Goal: Task Accomplishment & Management: Manage account settings

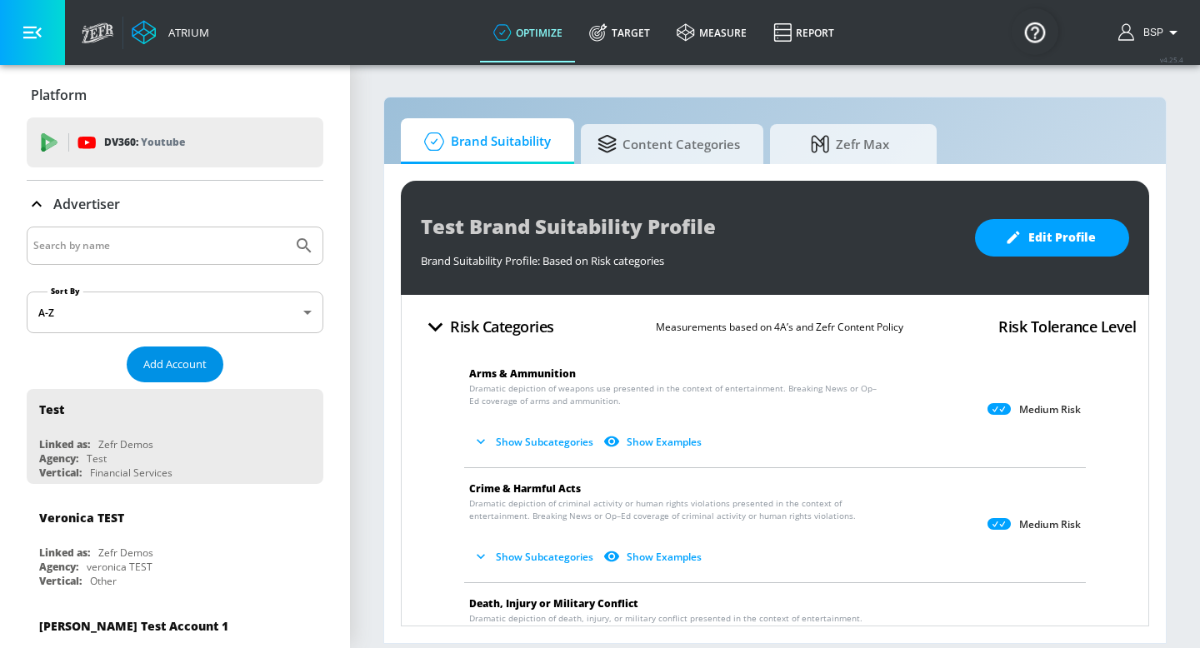
click at [173, 366] on span "Add Account" at bounding box center [174, 364] width 63 height 19
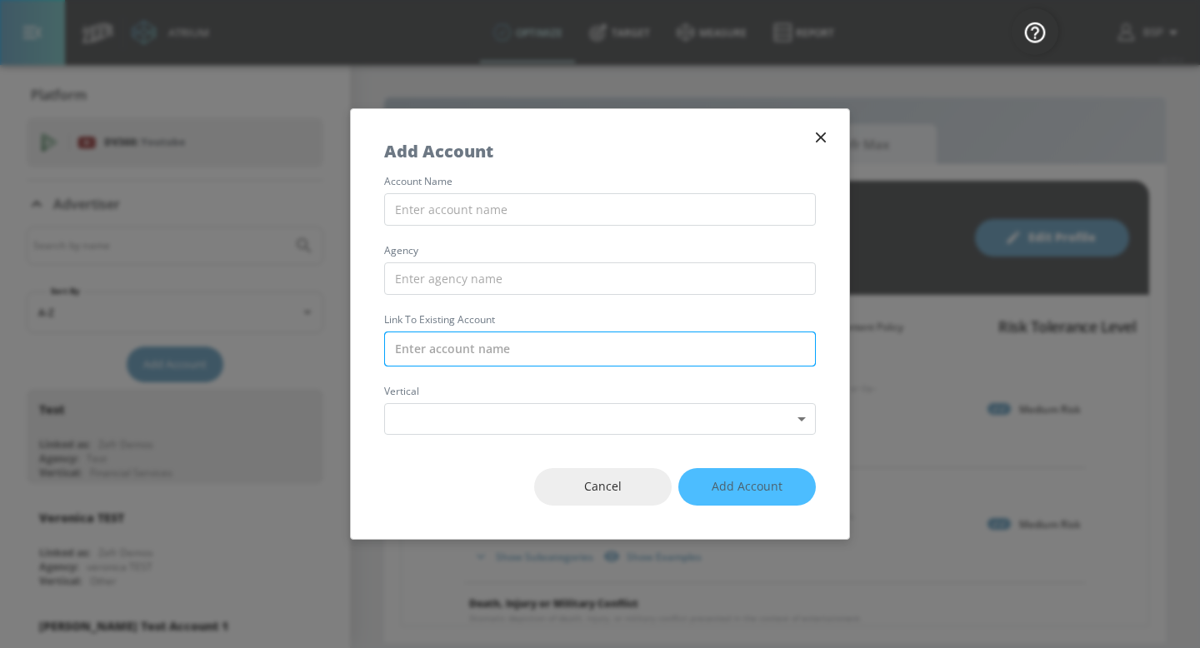
click at [463, 355] on input "text" at bounding box center [600, 349] width 432 height 35
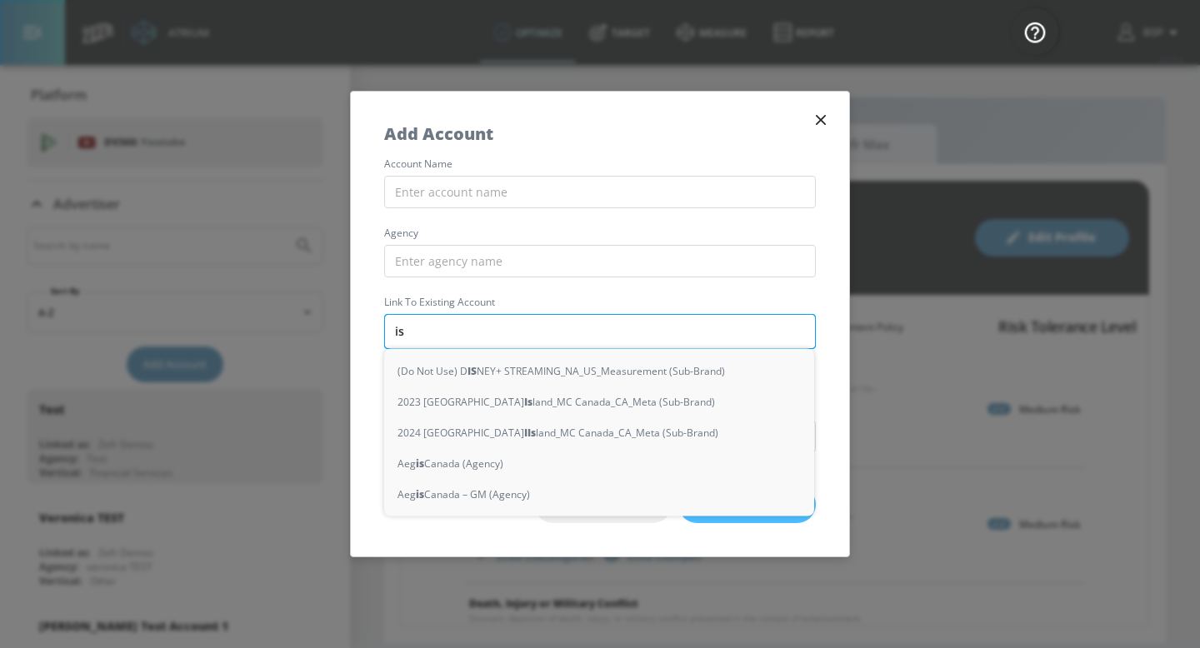
type input "isa"
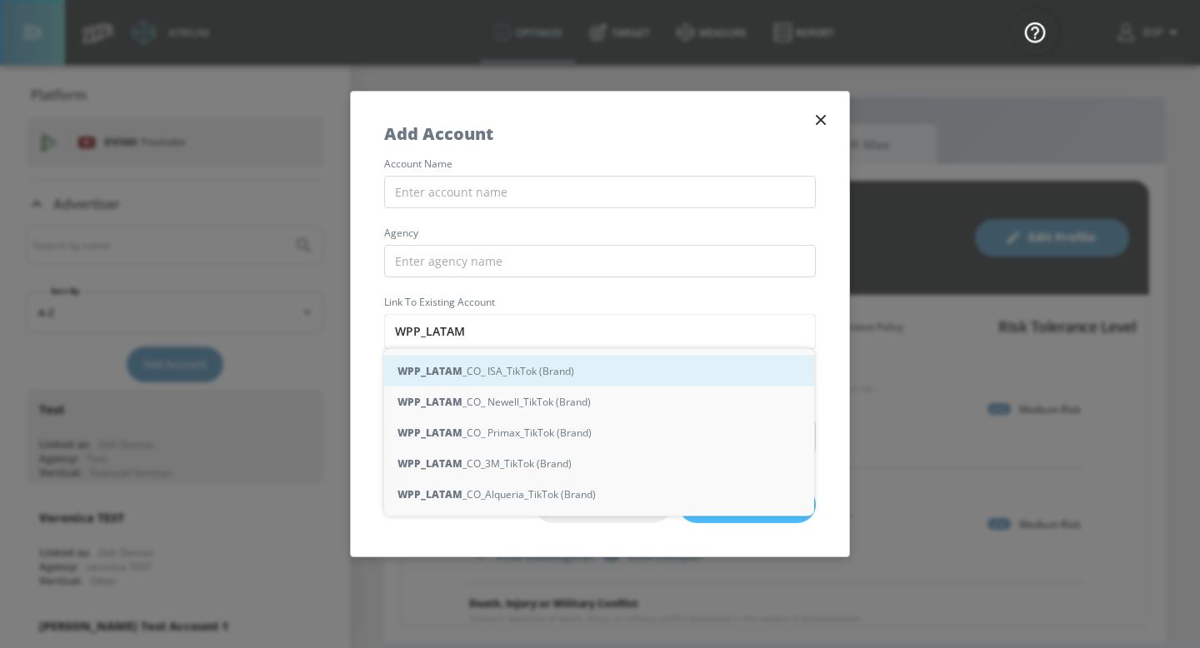
click at [516, 375] on div "WPP_LATAM _CO_ ISA_TikTok (Brand)" at bounding box center [599, 371] width 430 height 31
type input "WPP_LATAM_CO_ ISA_TikTok (Brand)"
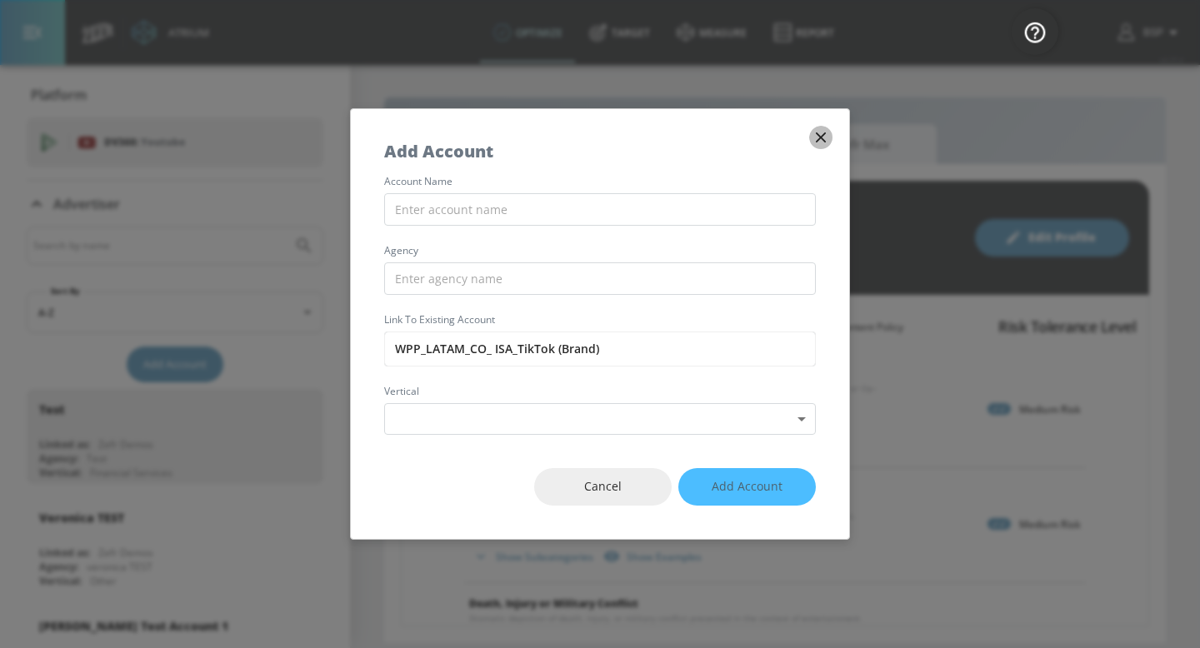
click at [816, 140] on icon "button" at bounding box center [821, 137] width 18 height 18
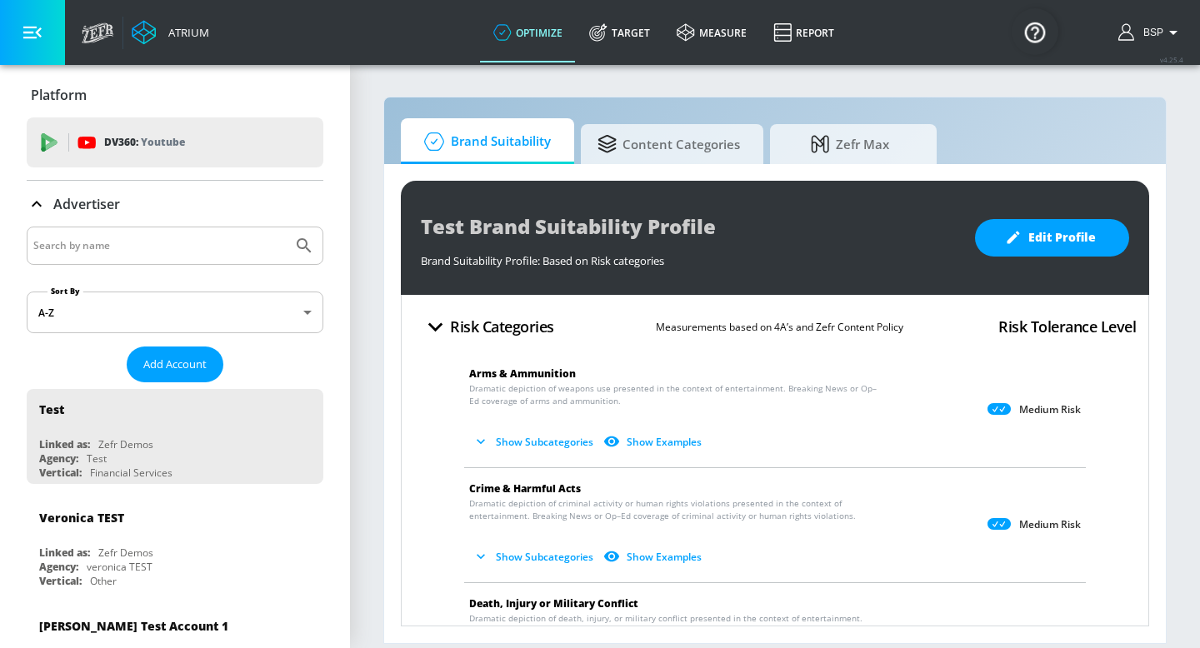
click at [198, 250] on input "Search by name" at bounding box center [159, 246] width 253 height 22
type input "primax"
click at [184, 368] on span "Add Account" at bounding box center [174, 364] width 63 height 19
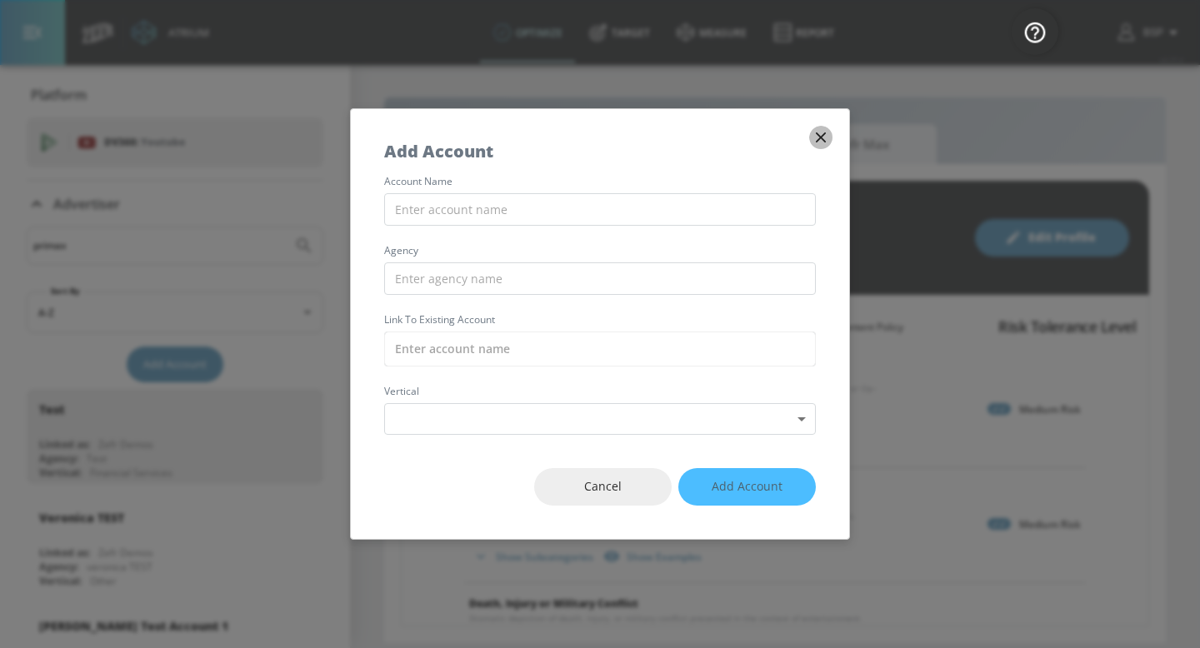
click at [831, 138] on button "button" at bounding box center [820, 137] width 23 height 23
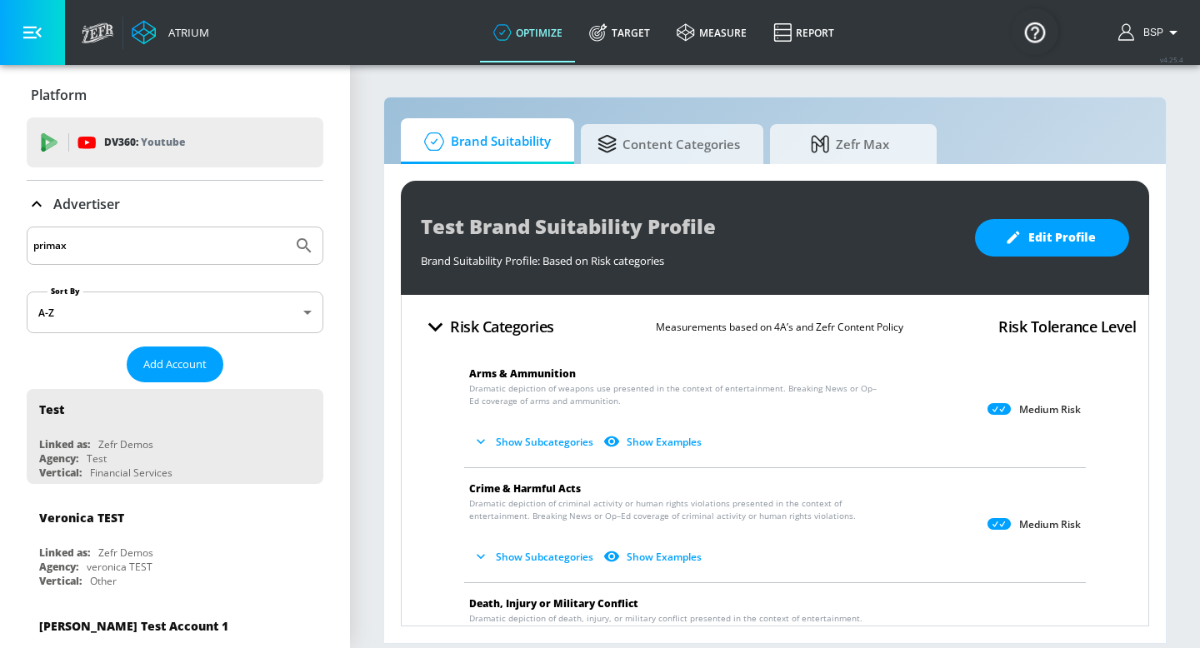
click at [294, 250] on icon "Submit Search" at bounding box center [304, 246] width 20 height 20
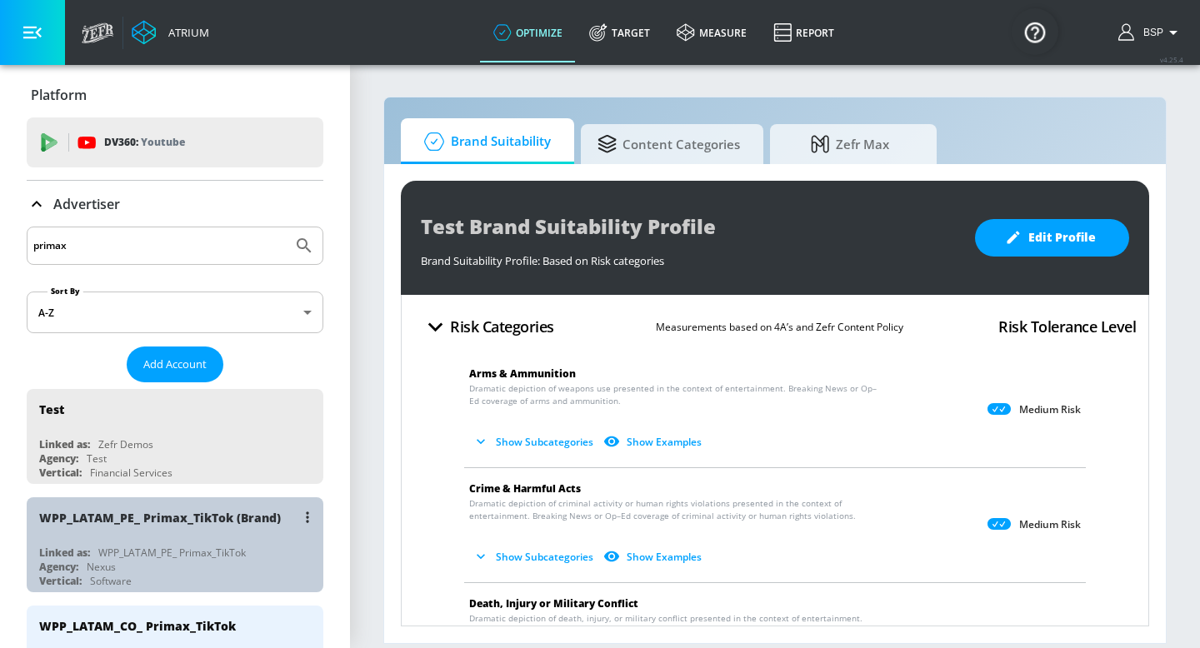
click at [213, 543] on div "WPP_LATAM_PE_ Primax_TikTok (Brand) Linked as: WPP_LATAM_PE_ Primax_TikTok Agen…" at bounding box center [175, 545] width 297 height 95
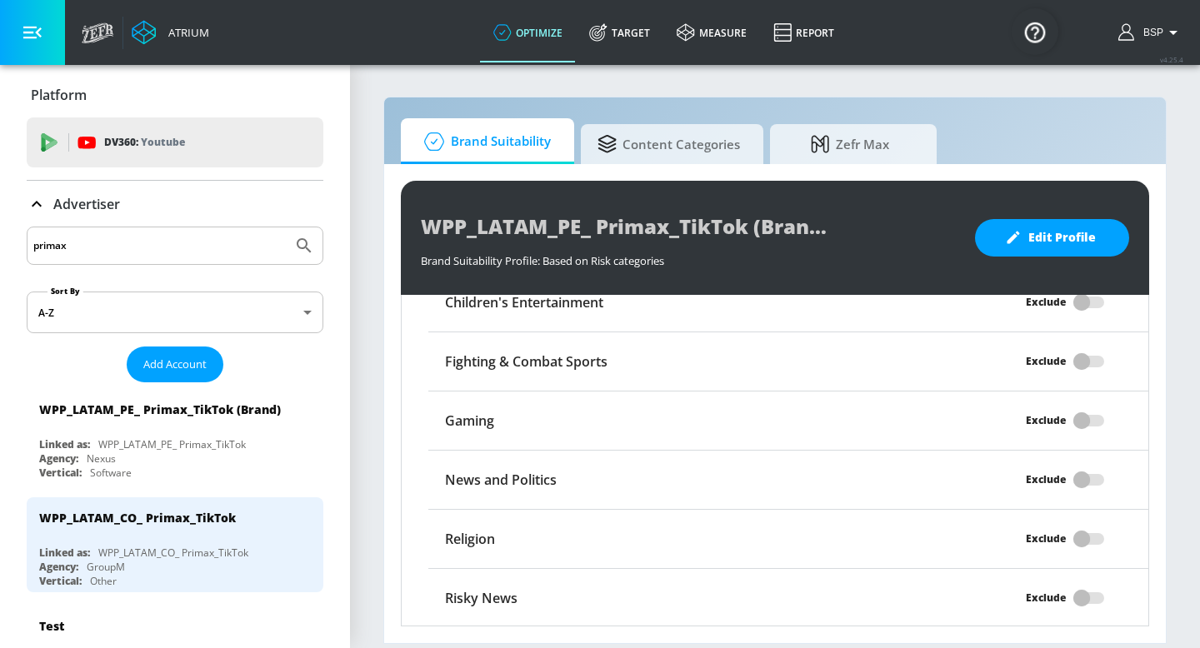
scroll to position [1435, 0]
click at [163, 357] on span "Add Account" at bounding box center [174, 364] width 63 height 19
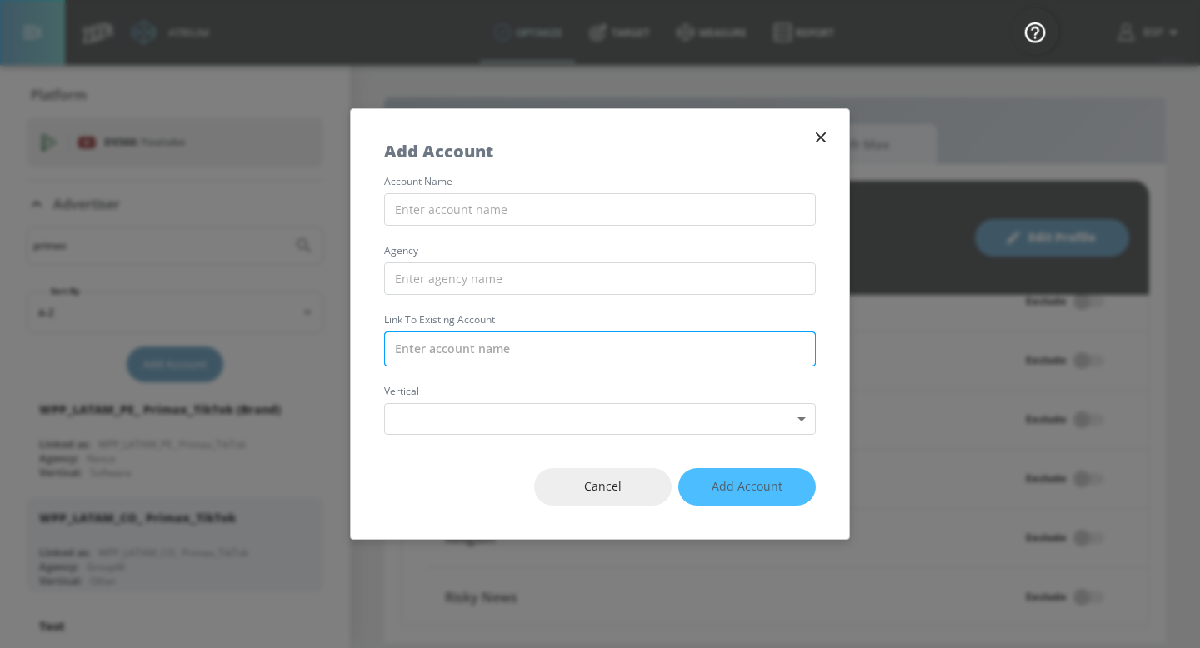
click at [495, 337] on input "text" at bounding box center [600, 349] width 432 height 35
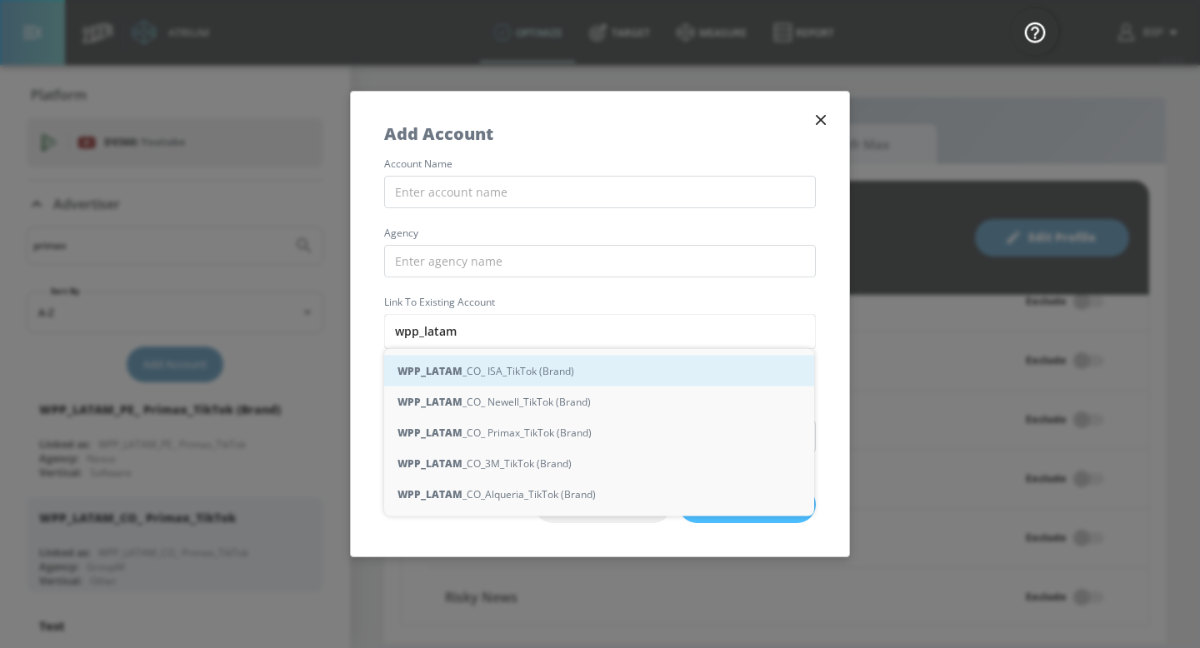
click at [515, 363] on div "WPP_LATAM _CO_ ISA_TikTok (Brand)" at bounding box center [599, 371] width 430 height 31
type input "WPP_LATAM_CO_ ISA_TikTok (Brand)"
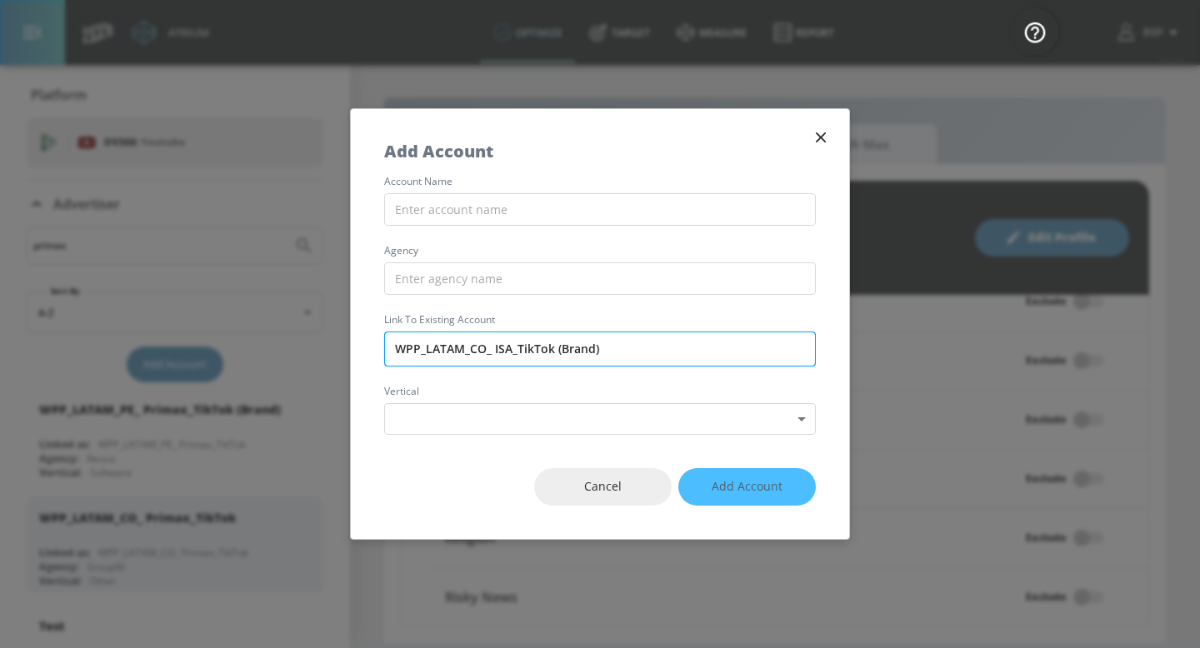
click at [561, 342] on input "WPP_LATAM_CO_ ISA_TikTok (Brand)" at bounding box center [600, 349] width 432 height 35
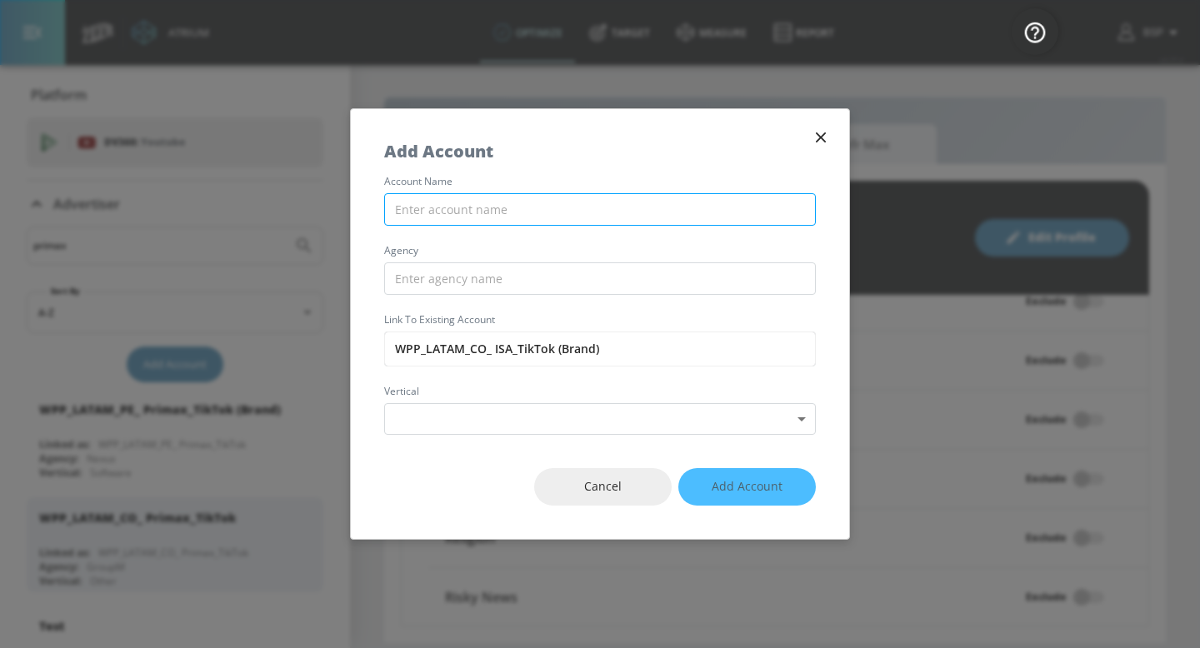
click at [599, 211] on input "text" at bounding box center [600, 209] width 432 height 33
paste input "WPP_LATAM_CO_ ISA_TikTok (Brand)"
drag, startPoint x: 550, startPoint y: 212, endPoint x: 791, endPoint y: 204, distance: 241.0
click at [791, 204] on input "WPP_LATAM_CO_ ISA_TikTok (Brand)" at bounding box center [600, 209] width 432 height 33
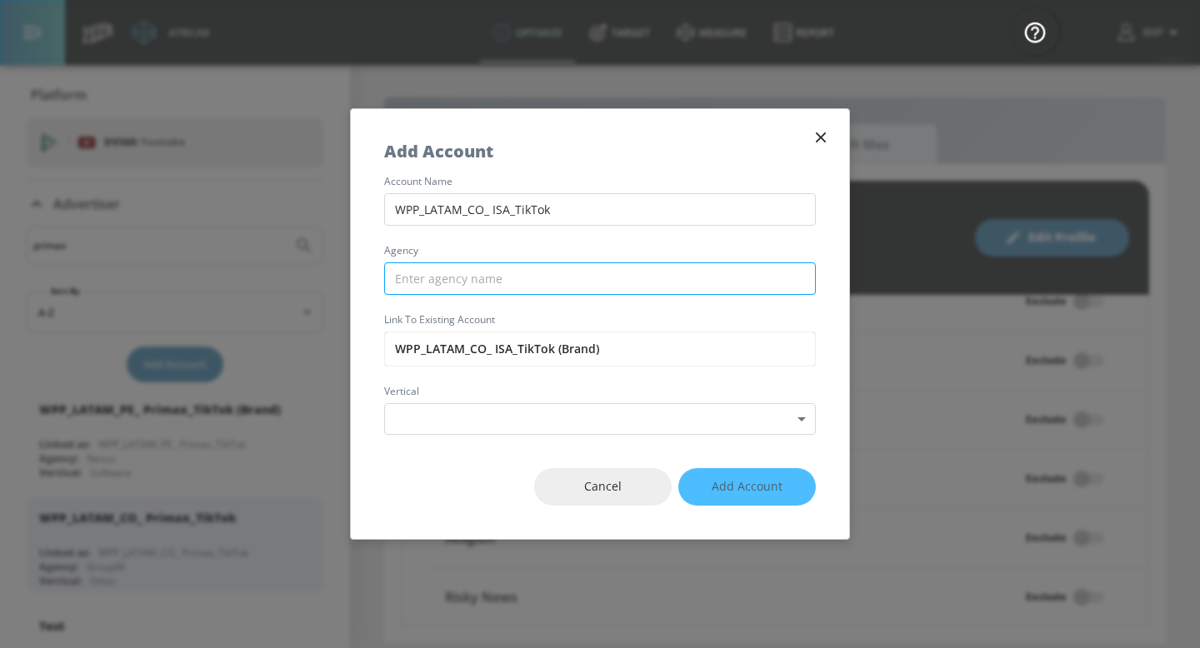
type input "WPP_LATAM_CO_ ISA_TikTok"
click at [727, 269] on input "text" at bounding box center [600, 279] width 432 height 33
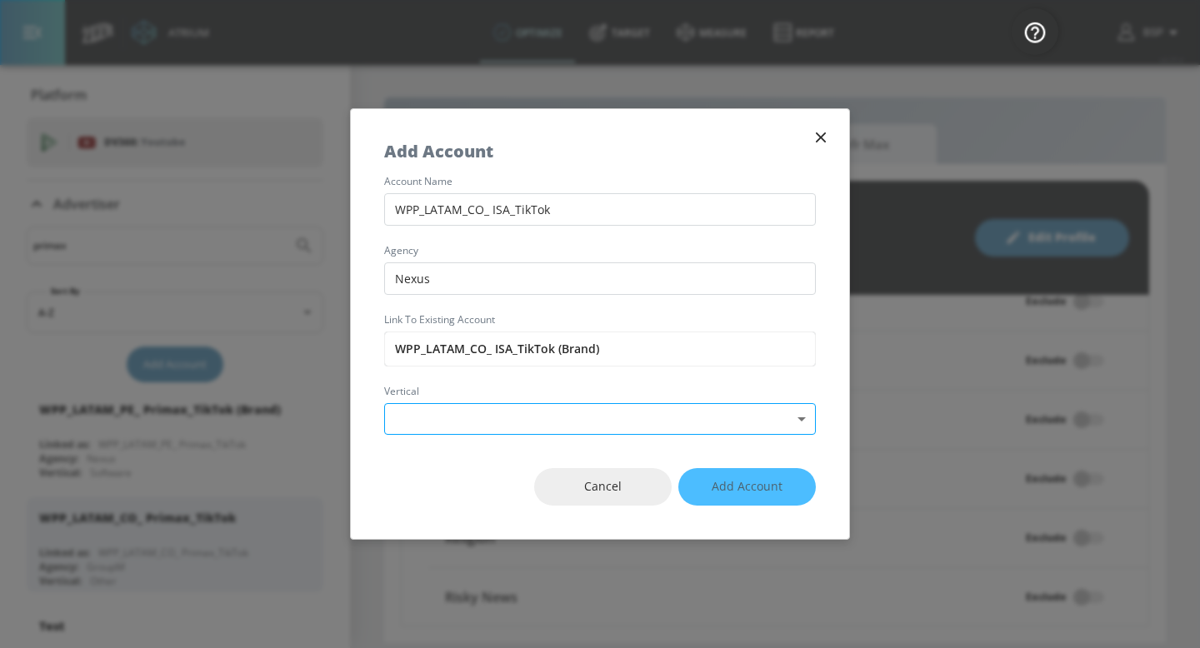
type input "Nexus"
click at [689, 419] on body "Atrium optimize Target measure Report optimize Target measure Report v 4.25.4 B…" at bounding box center [600, 324] width 1200 height 648
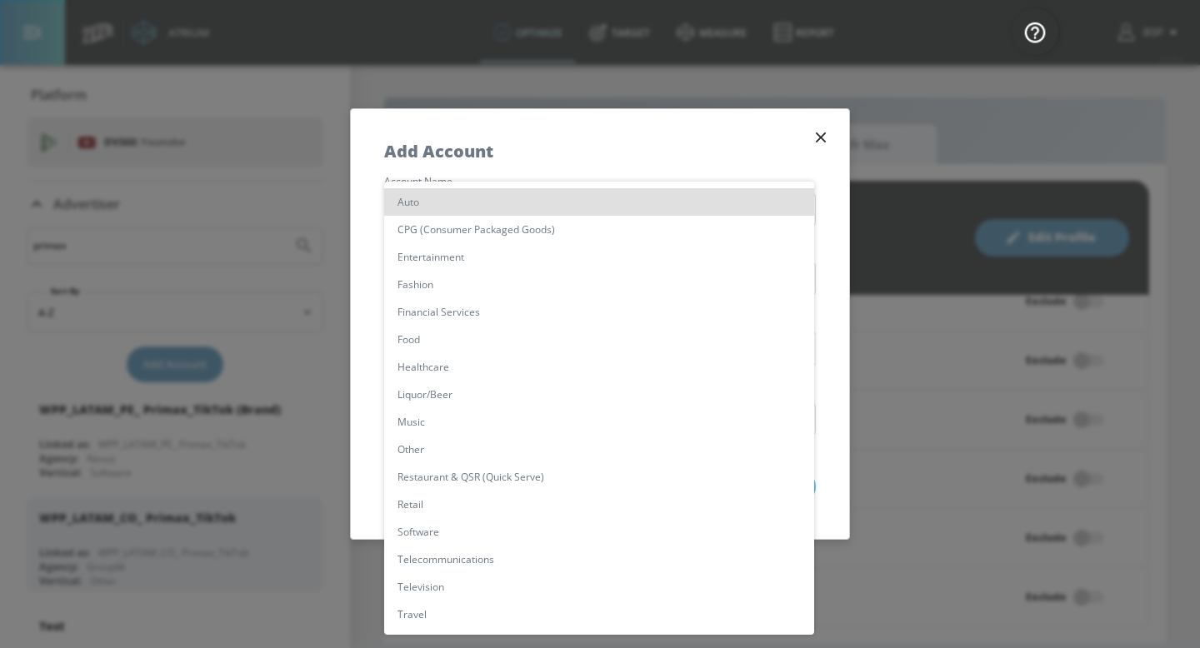
click at [704, 448] on li "Other" at bounding box center [599, 450] width 430 height 28
type input "[object Object]"
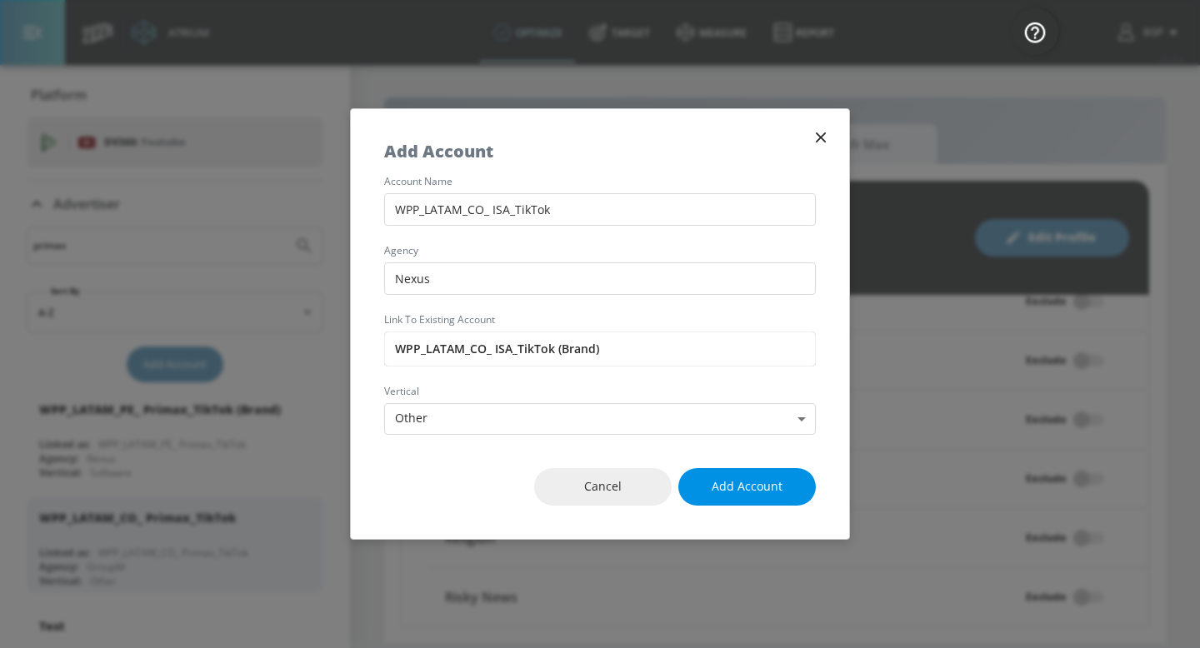
click at [751, 484] on span "Add Account" at bounding box center [747, 487] width 71 height 21
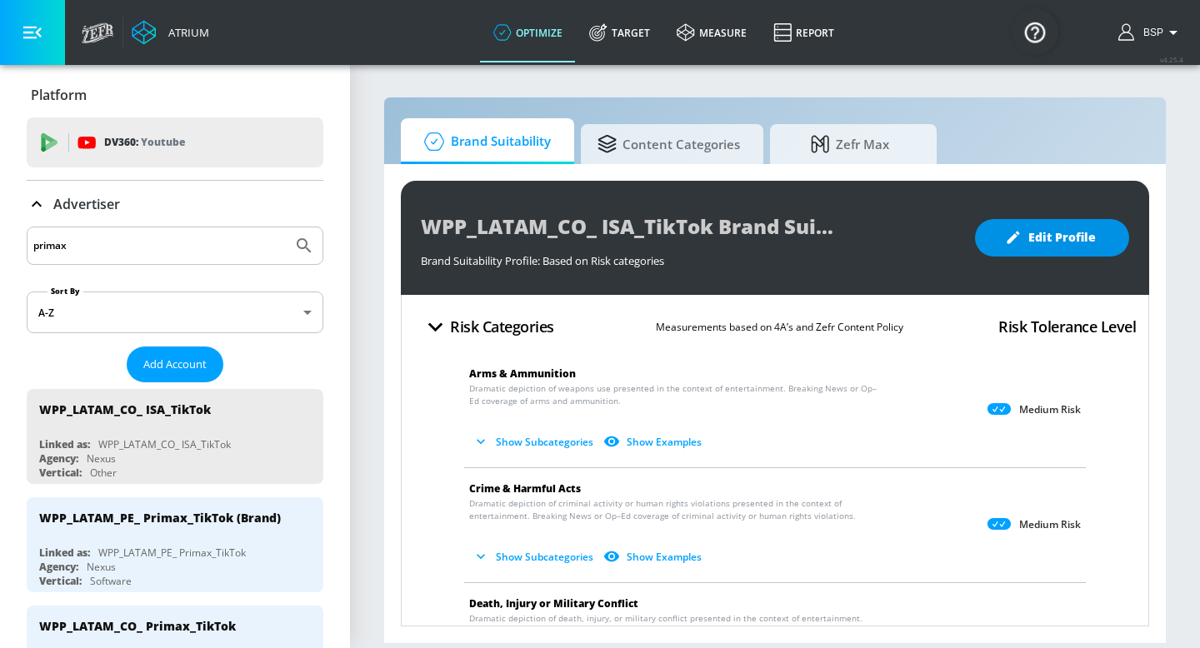
click at [1045, 255] on button "Edit Profile" at bounding box center [1052, 238] width 154 height 38
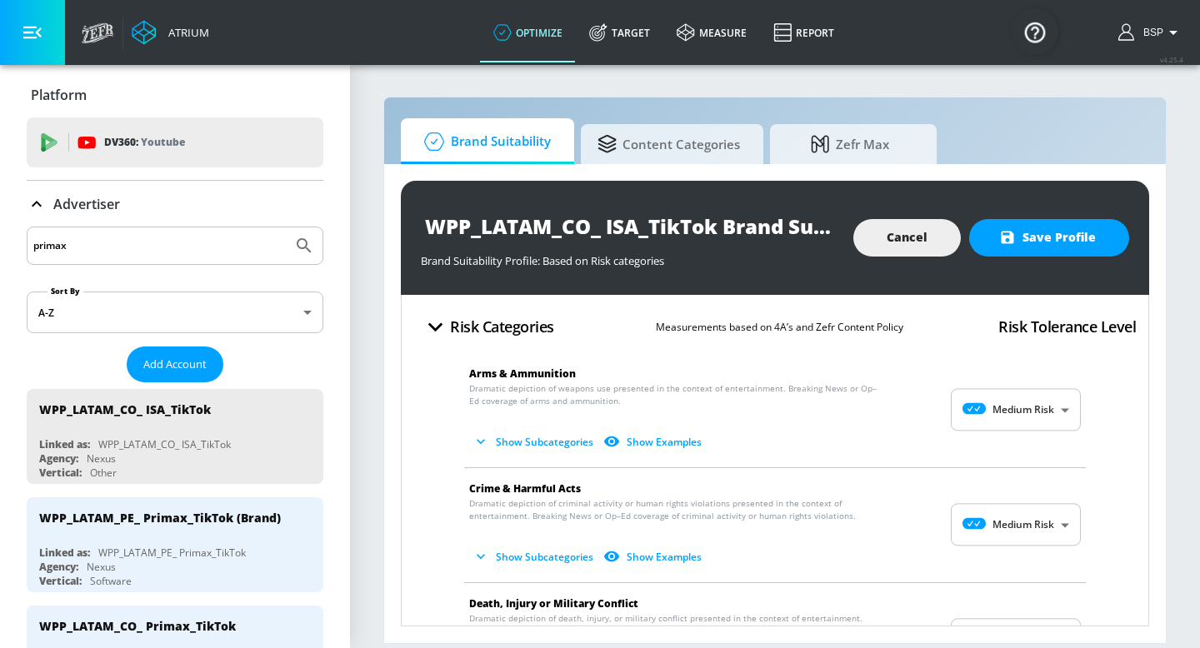
click at [1044, 421] on body "Atrium optimize Target measure Report optimize Target measure Report v 4.25.4 B…" at bounding box center [600, 324] width 1200 height 648
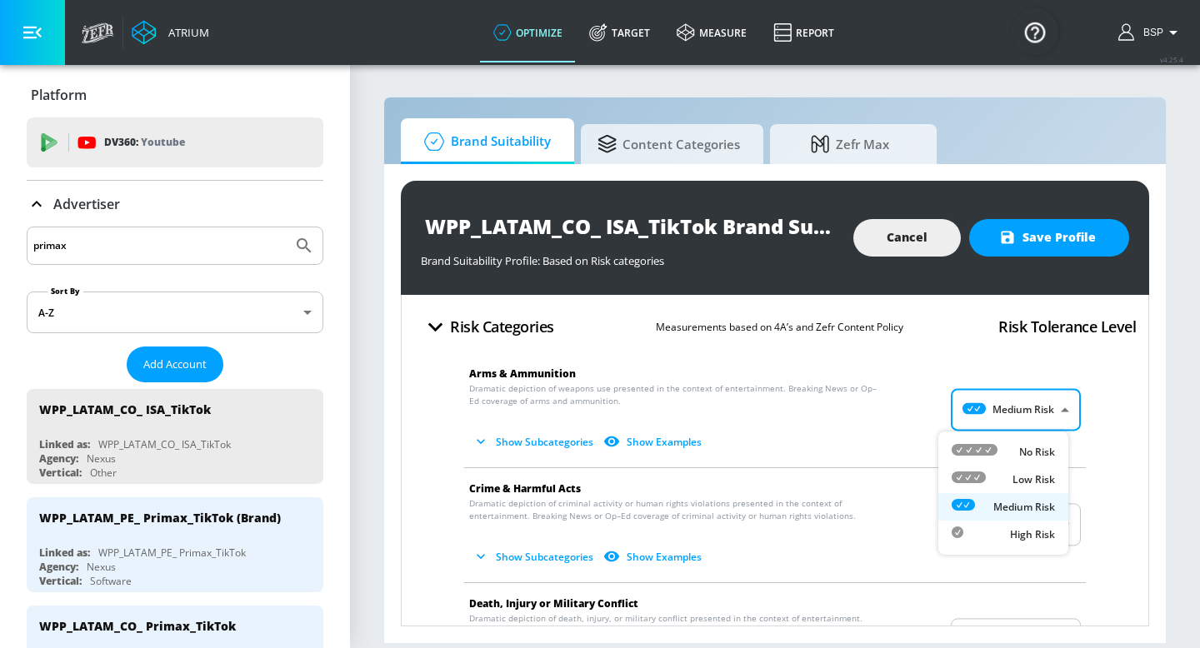
click at [1030, 454] on p "No Risk" at bounding box center [1037, 452] width 36 height 15
type input "MINIMAL"
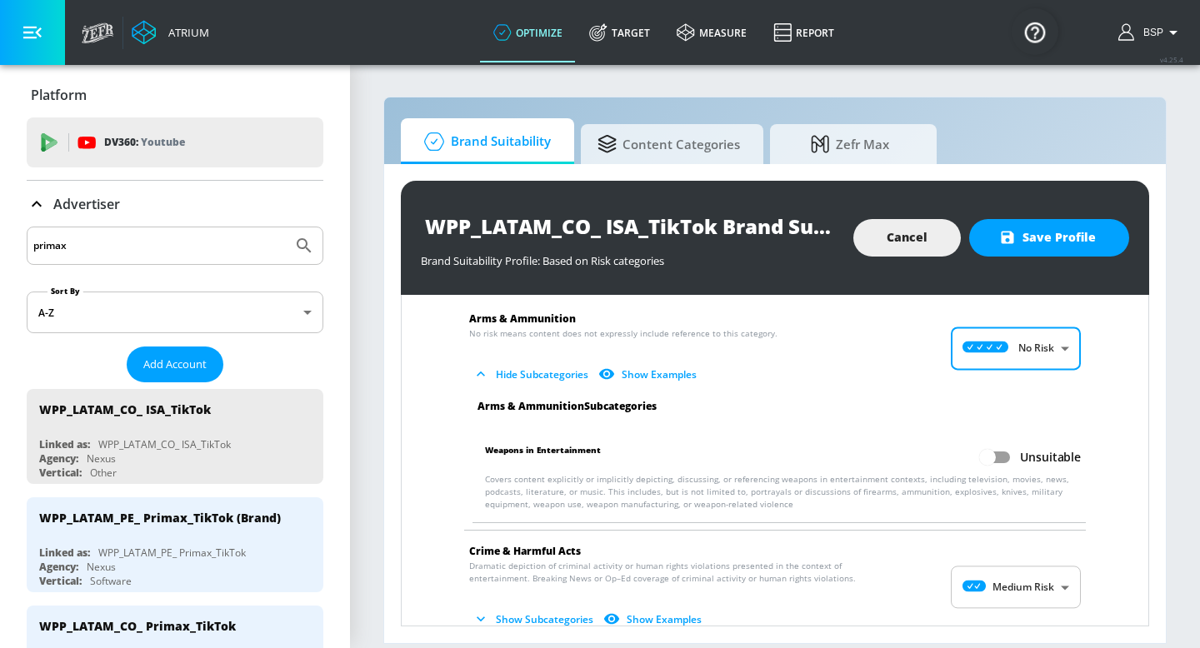
scroll to position [140, 0]
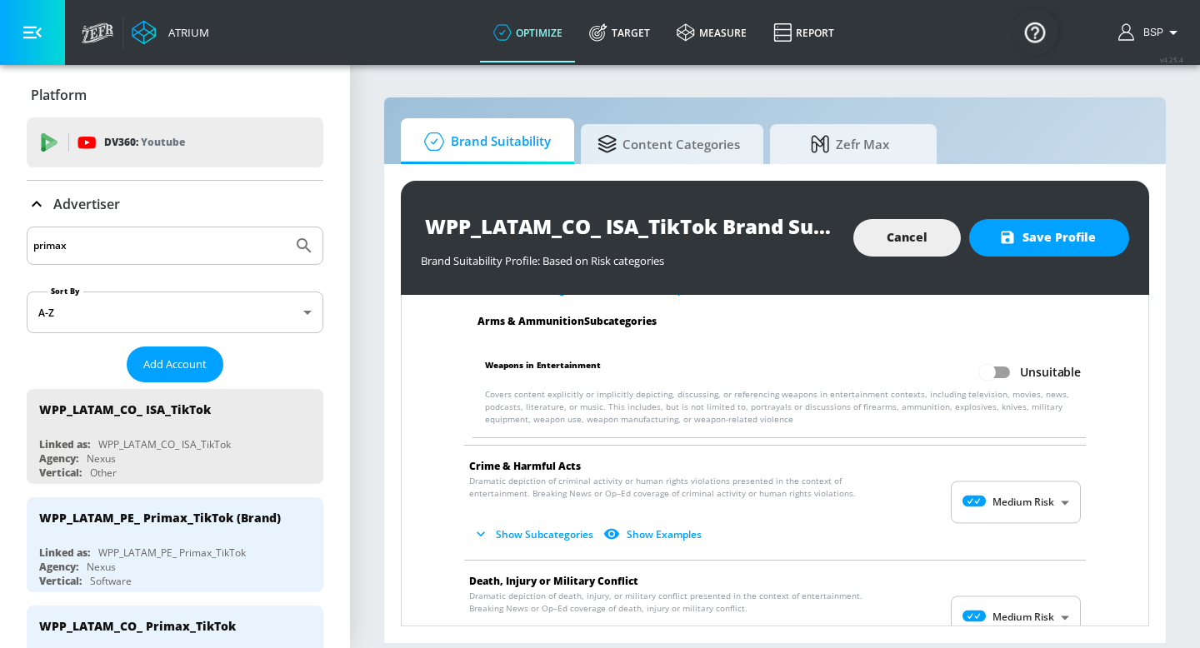
click at [1051, 505] on body "Atrium optimize Target measure Report optimize Target measure Report v 4.25.4 B…" at bounding box center [600, 324] width 1200 height 648
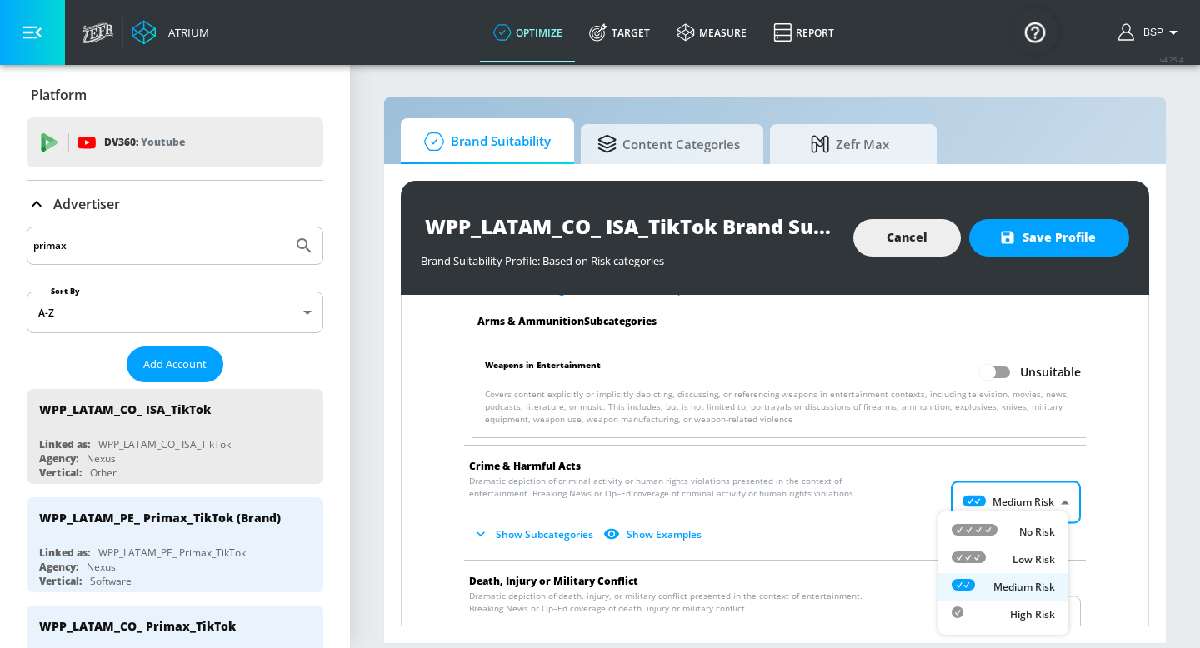
click at [1034, 528] on p "No Risk" at bounding box center [1037, 532] width 36 height 15
type input "MINIMAL"
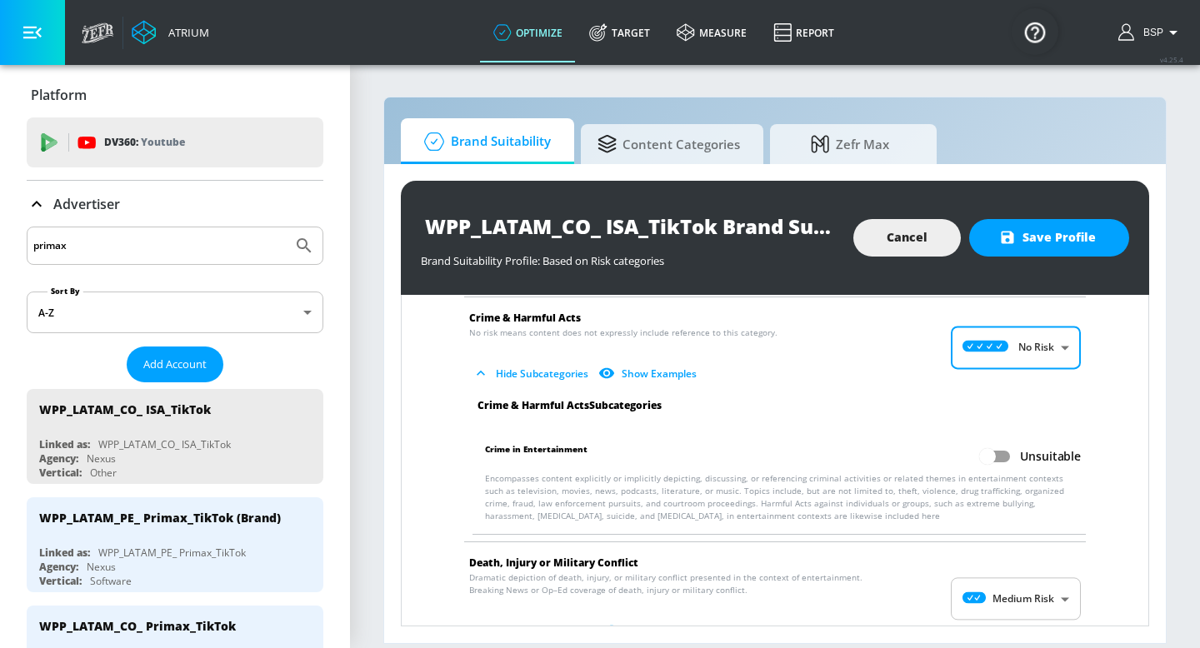
scroll to position [403, 0]
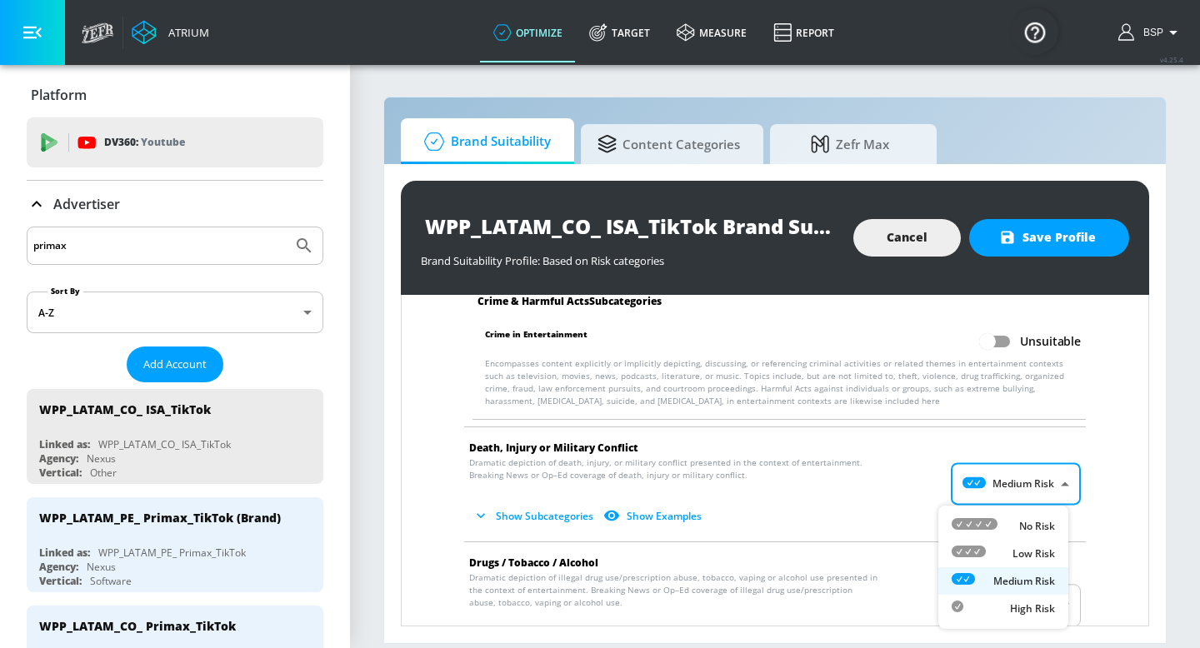
click at [1035, 481] on body "Atrium optimize Target measure Report optimize Target measure Report v 4.25.4 B…" at bounding box center [600, 324] width 1200 height 648
drag, startPoint x: 1033, startPoint y: 523, endPoint x: 1043, endPoint y: 508, distance: 17.3
click at [1033, 523] on p "No Risk" at bounding box center [1037, 526] width 36 height 15
type input "MINIMAL"
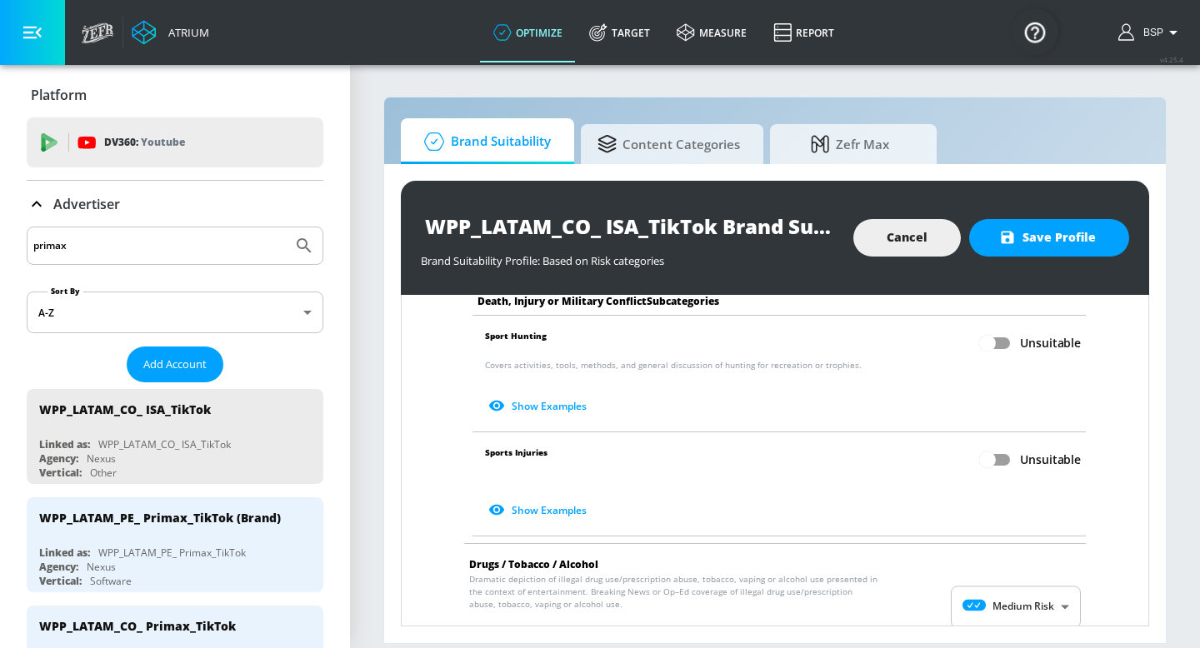
scroll to position [854, 0]
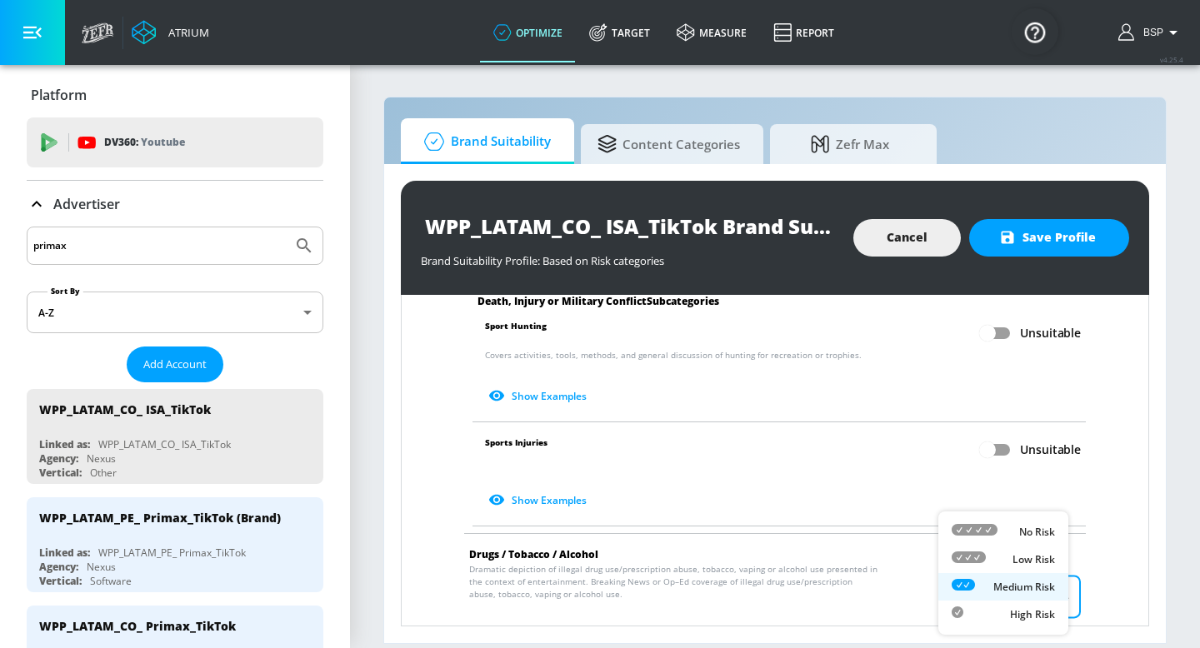
click at [1019, 583] on body "Atrium optimize Target measure Report optimize Target measure Report v 4.25.4 B…" at bounding box center [600, 324] width 1200 height 648
click at [1019, 538] on p "No Risk" at bounding box center [1037, 532] width 36 height 15
type input "MINIMAL"
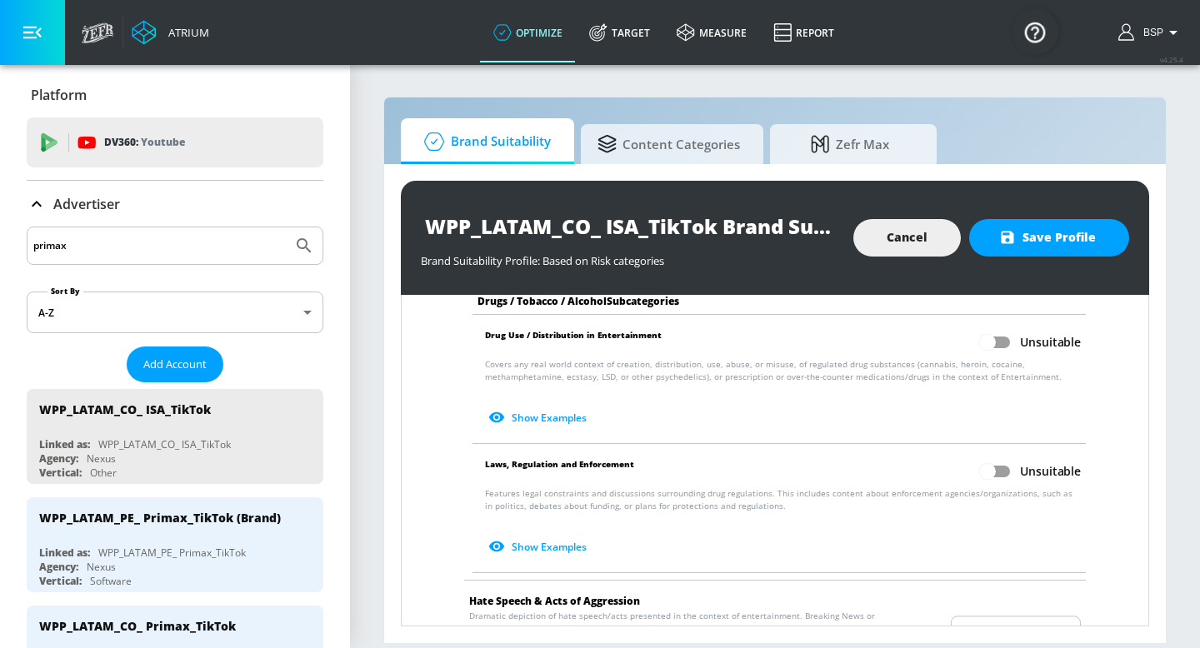
scroll to position [1482, 0]
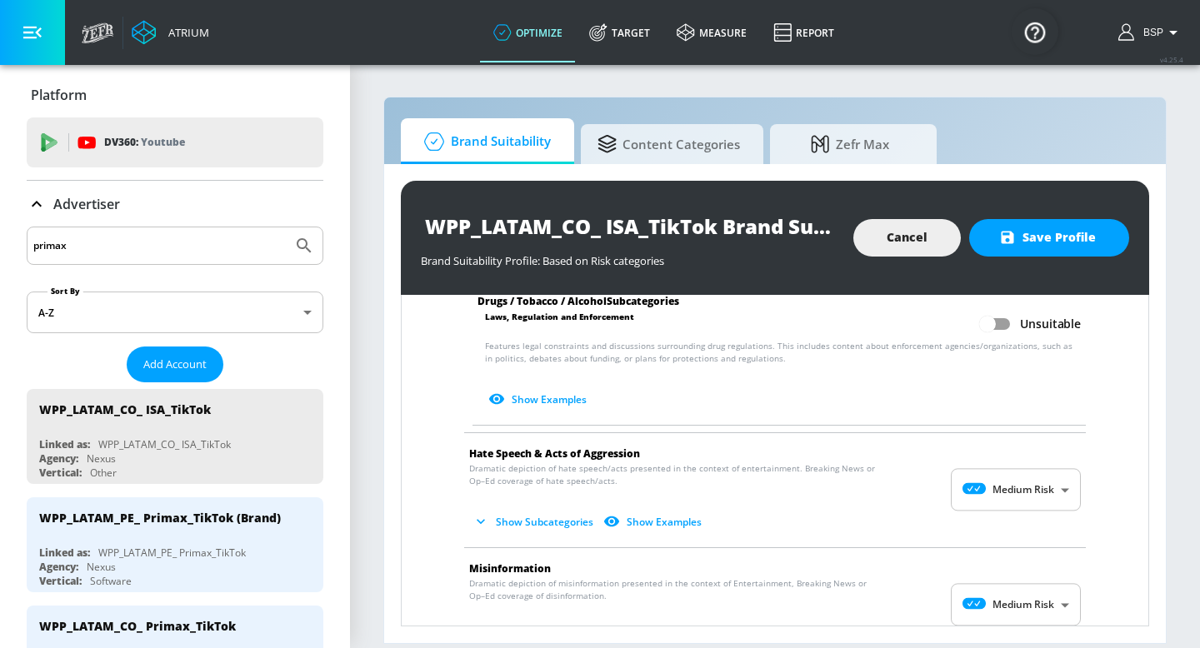
click at [985, 494] on body "Atrium optimize Target measure Report optimize Target measure Report v 4.25.4 B…" at bounding box center [600, 324] width 1200 height 648
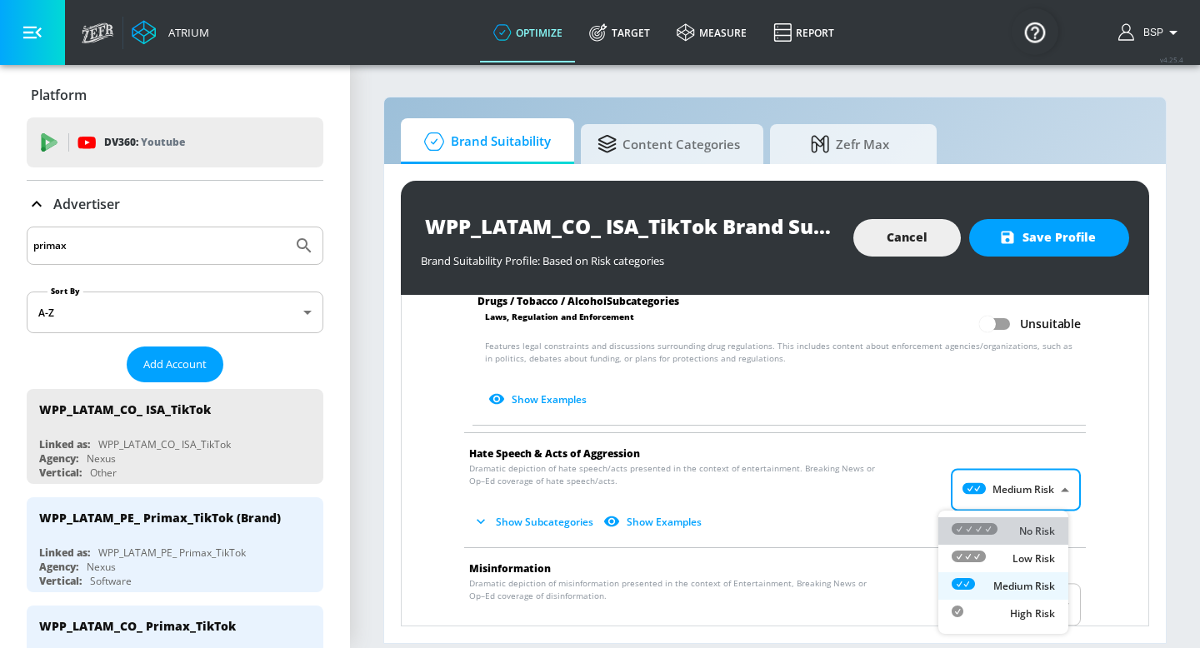
click at [1016, 522] on li "No Risk" at bounding box center [1003, 532] width 130 height 28
type input "MINIMAL"
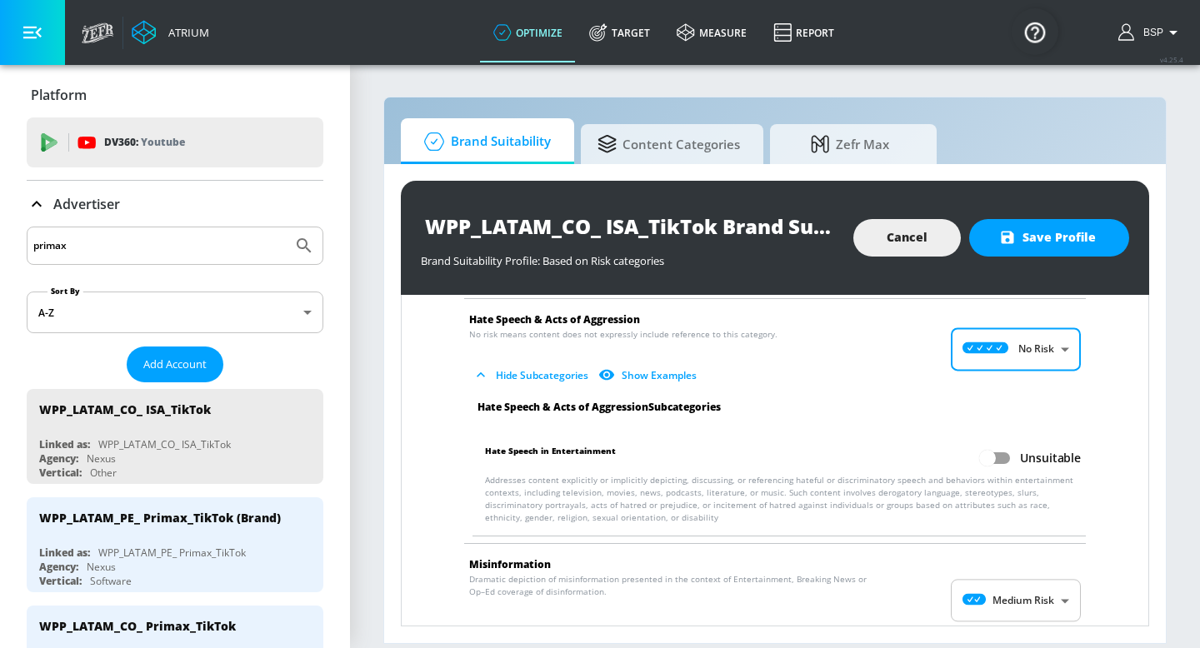
scroll to position [1763, 0]
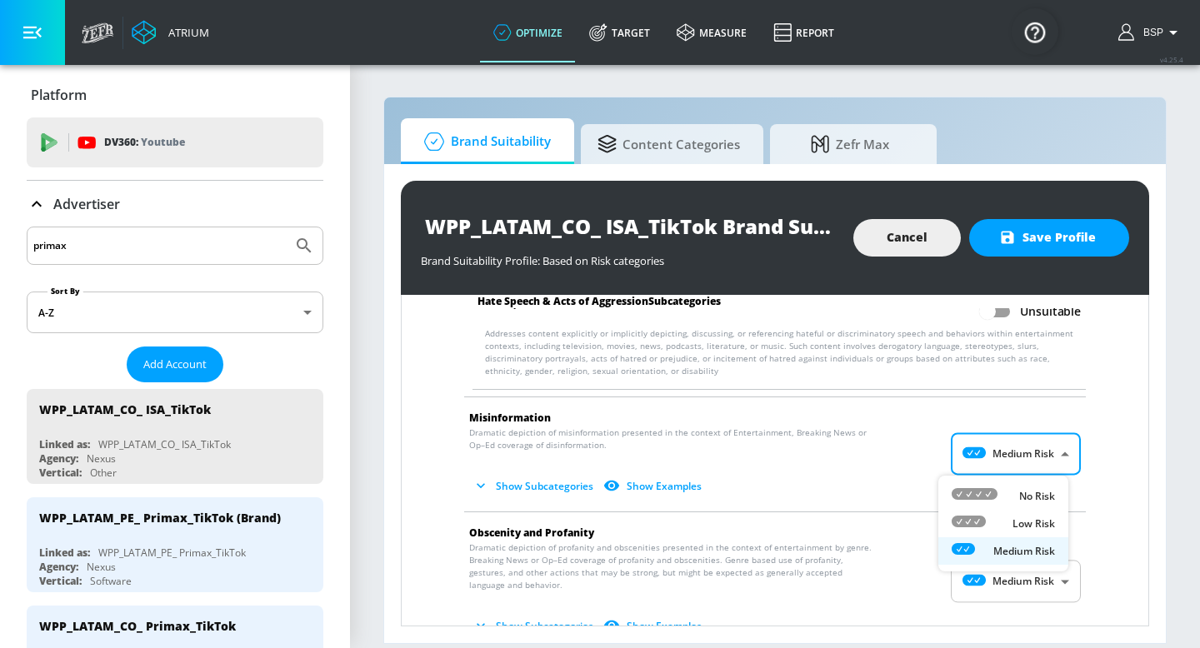
click at [1012, 464] on body "Atrium optimize Target measure Report optimize Target measure Report v 4.25.4 B…" at bounding box center [600, 324] width 1200 height 648
click at [1008, 492] on div "No Risk" at bounding box center [1003, 497] width 103 height 18
type input "MINIMAL"
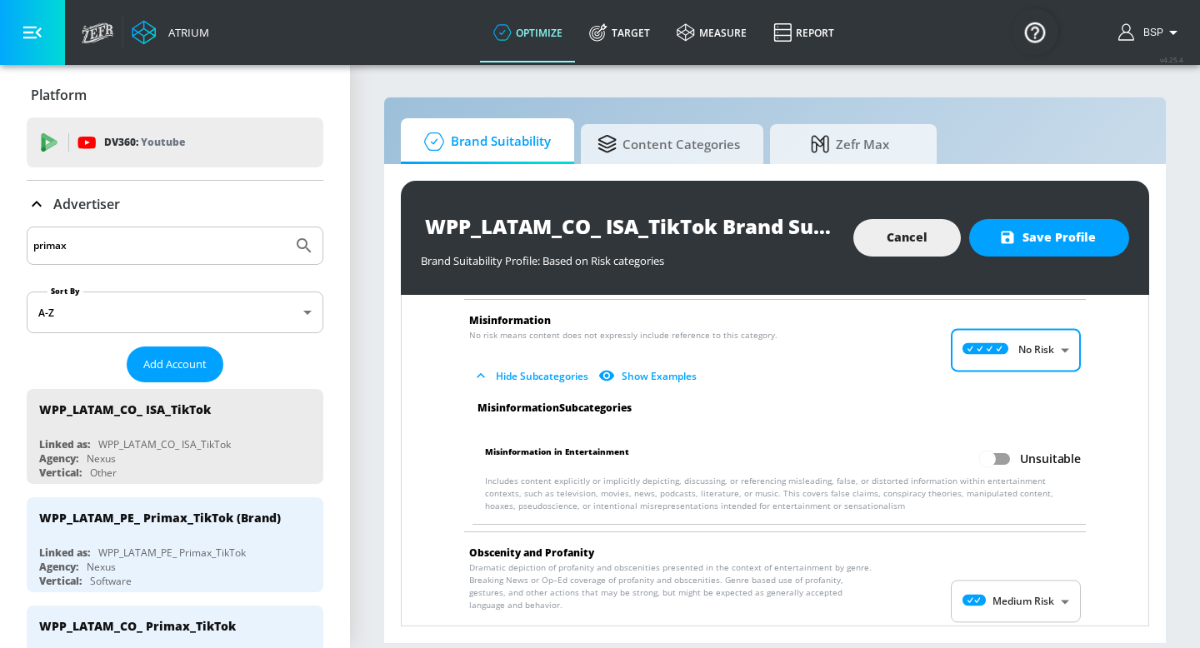
scroll to position [1897, 0]
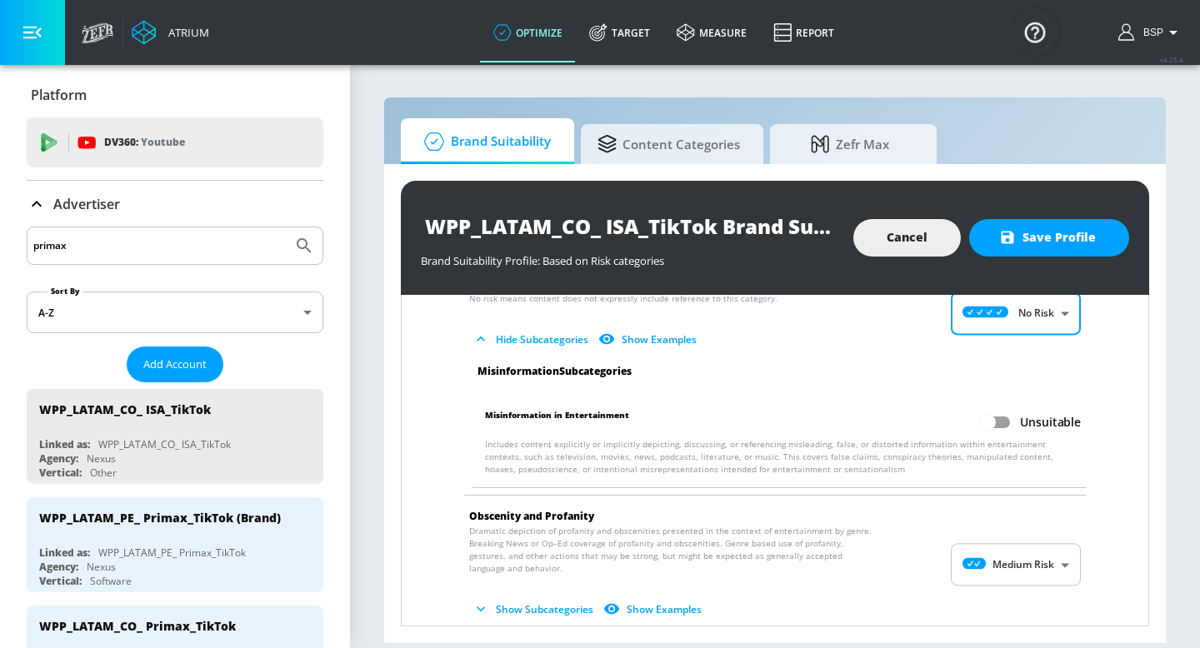
click at [1018, 573] on body "Atrium optimize Target measure Report optimize Target measure Report v 4.25.4 B…" at bounding box center [600, 324] width 1200 height 648
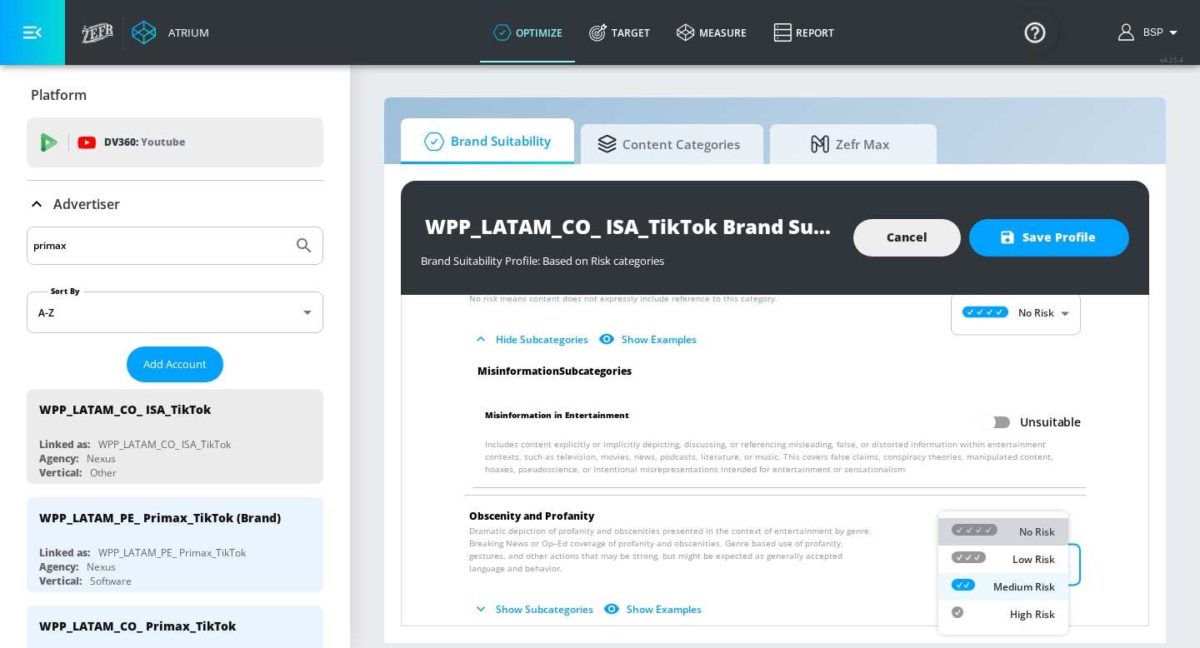
click at [1000, 536] on div "No Risk" at bounding box center [1003, 532] width 103 height 18
type input "MINIMAL"
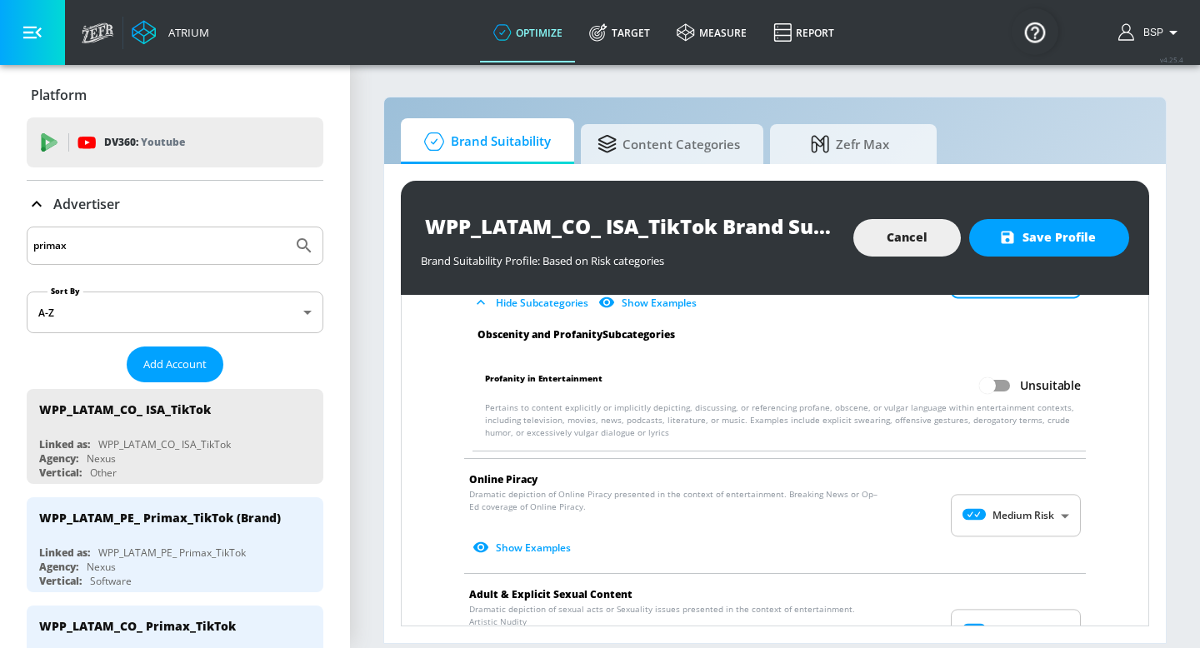
scroll to position [2184, 0]
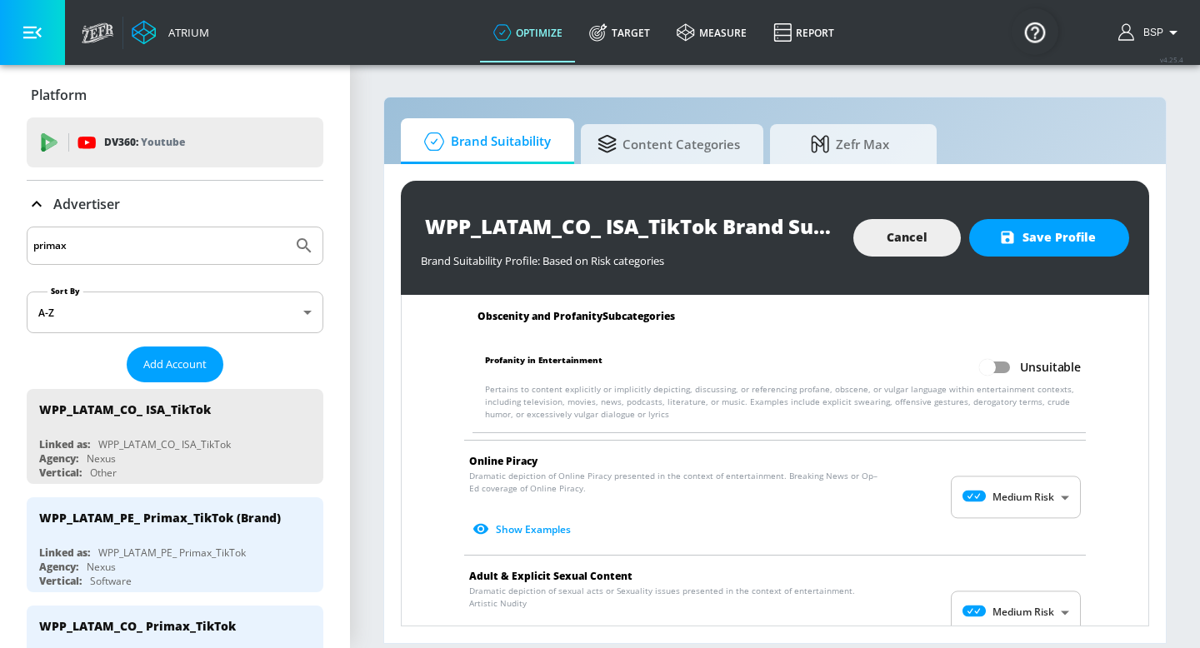
click at [1015, 507] on body "Atrium optimize Target measure Report optimize Target measure Report v 4.25.4 B…" at bounding box center [600, 324] width 1200 height 648
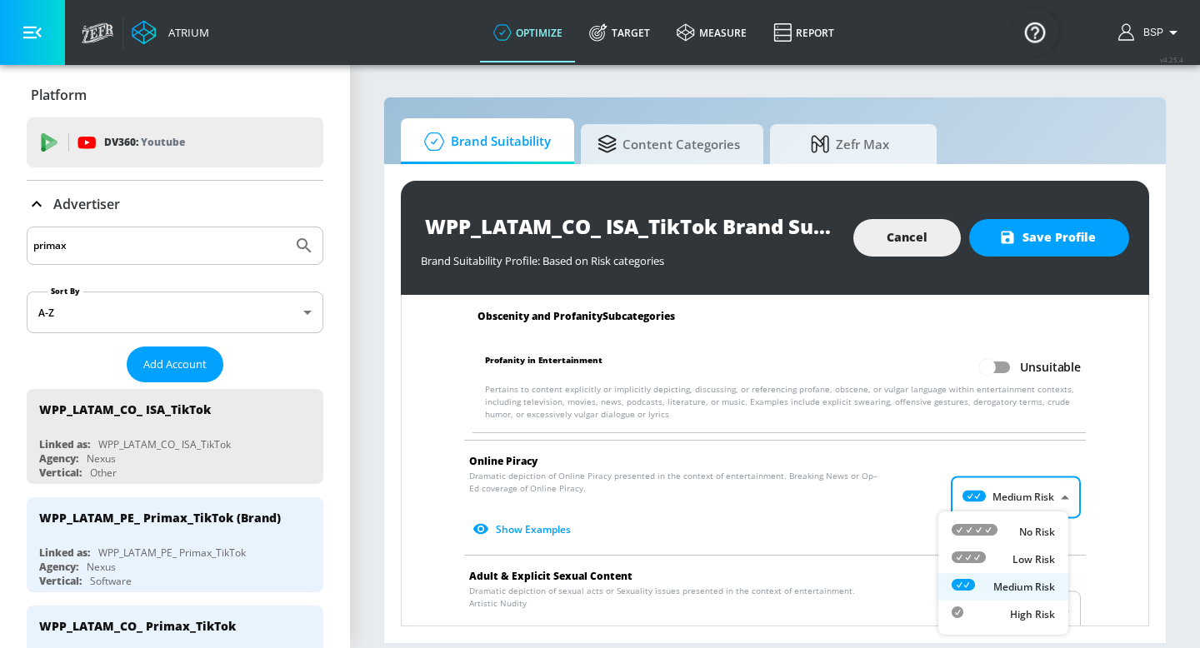
click at [1024, 529] on p "No Risk" at bounding box center [1037, 532] width 36 height 15
type input "MINIMAL"
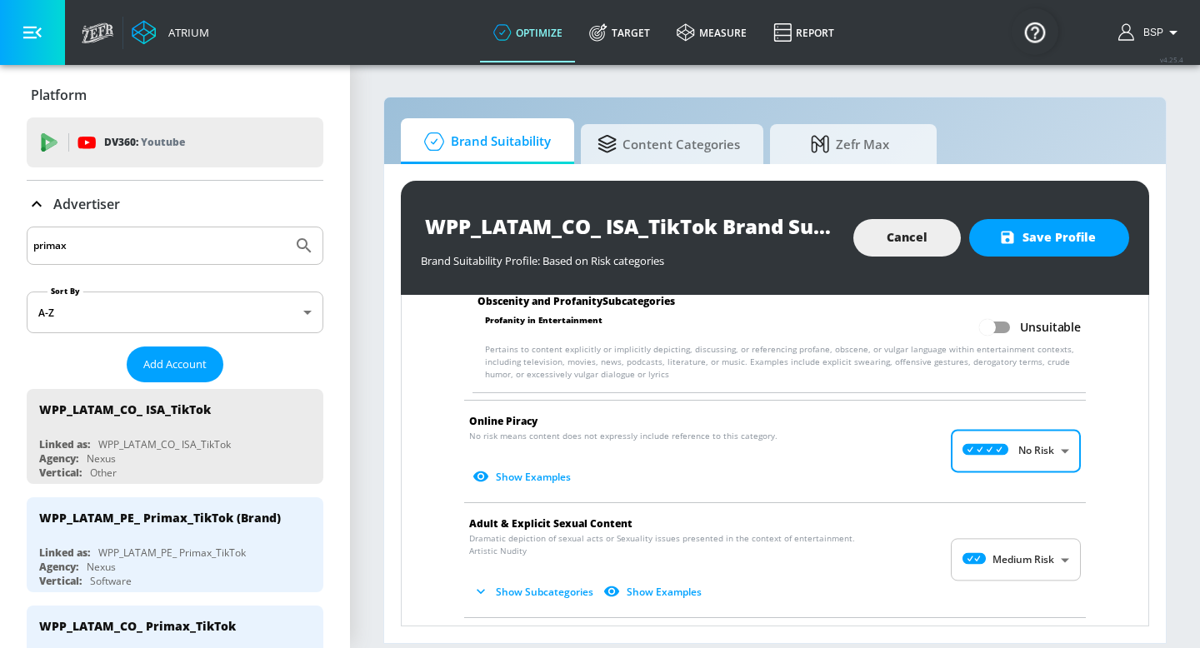
scroll to position [2307, 0]
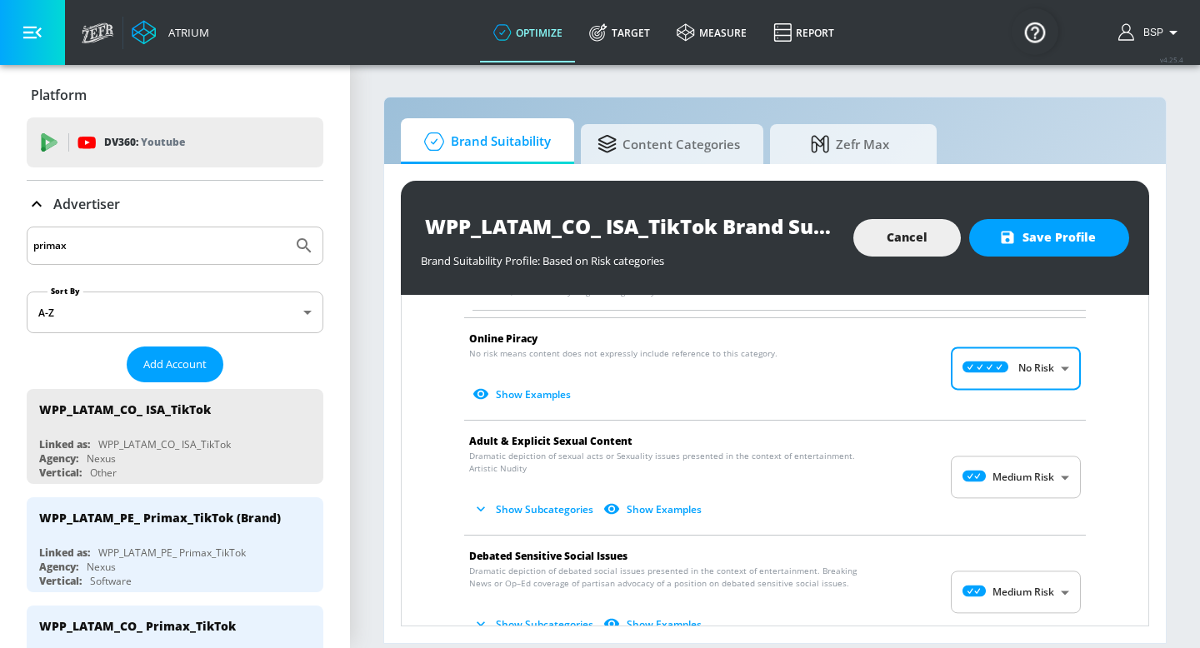
click at [1027, 493] on body "Atrium optimize Target measure Report optimize Target measure Report v 4.25.4 B…" at bounding box center [600, 324] width 1200 height 648
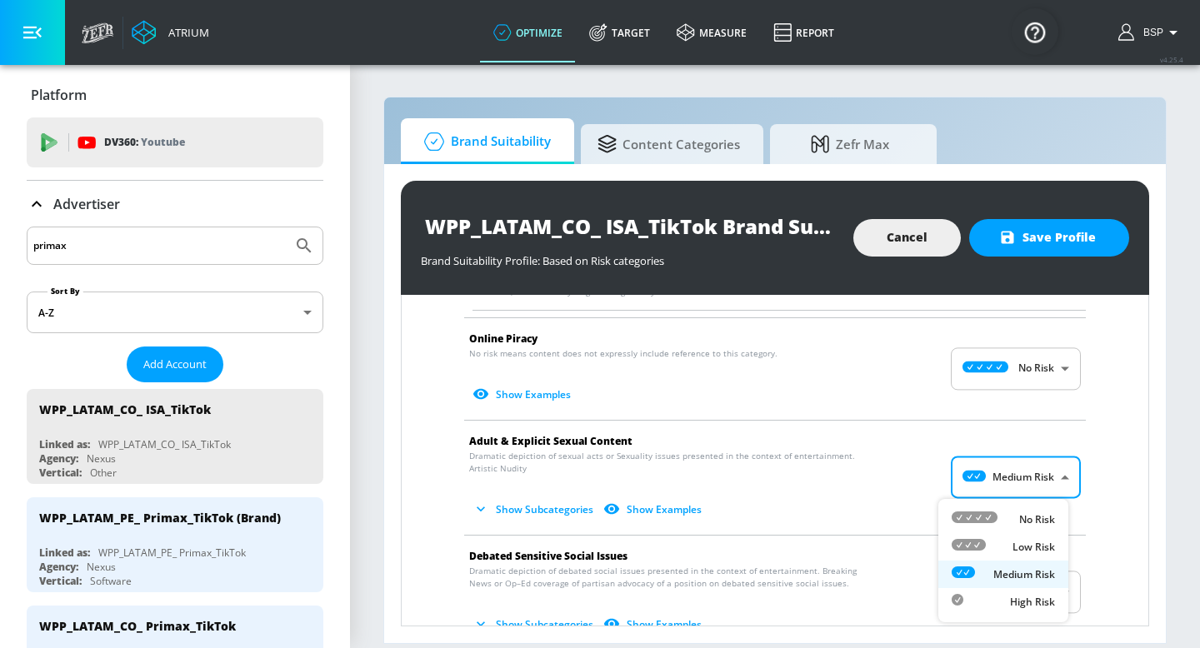
click at [1035, 519] on p "No Risk" at bounding box center [1037, 520] width 36 height 15
type input "MINIMAL"
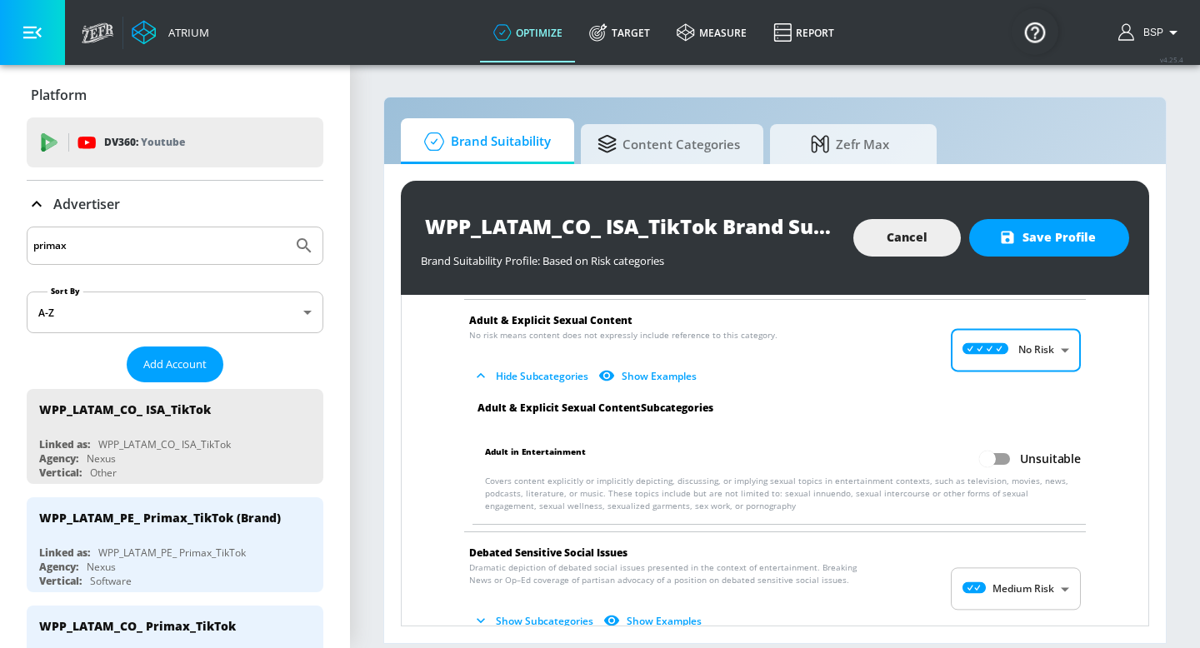
scroll to position [2462, 0]
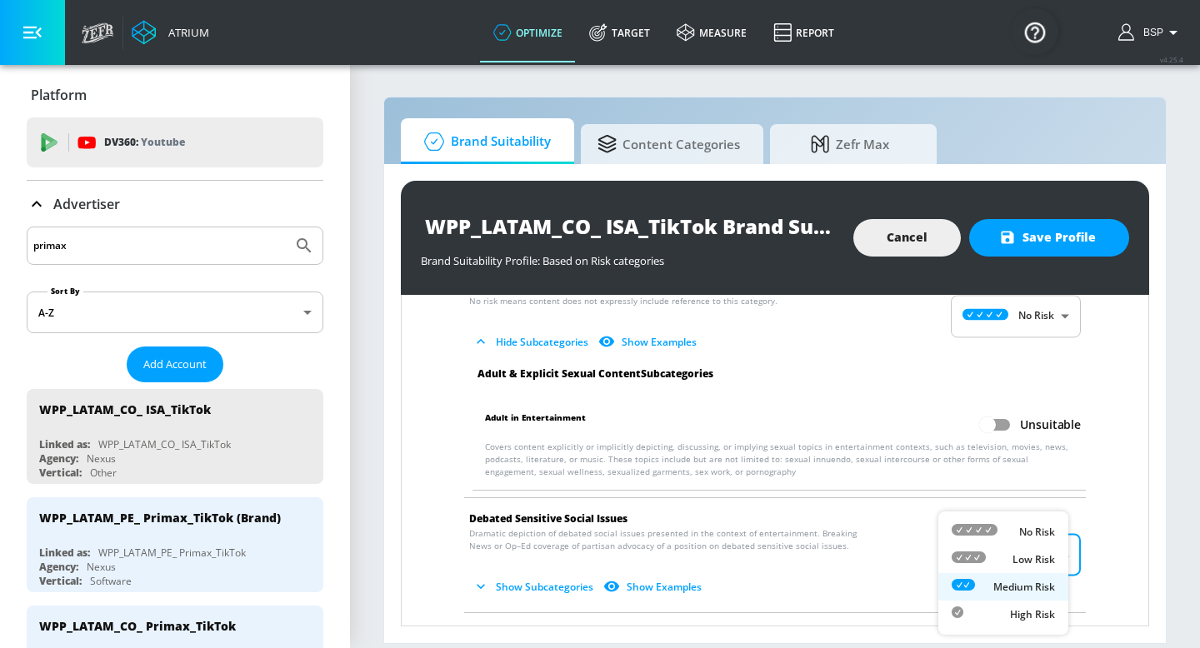
click at [1035, 547] on body "Atrium optimize Target measure Report optimize Target measure Report v 4.25.4 B…" at bounding box center [600, 324] width 1200 height 648
click at [1018, 532] on div "No Risk" at bounding box center [1003, 532] width 103 height 18
type input "MINIMAL"
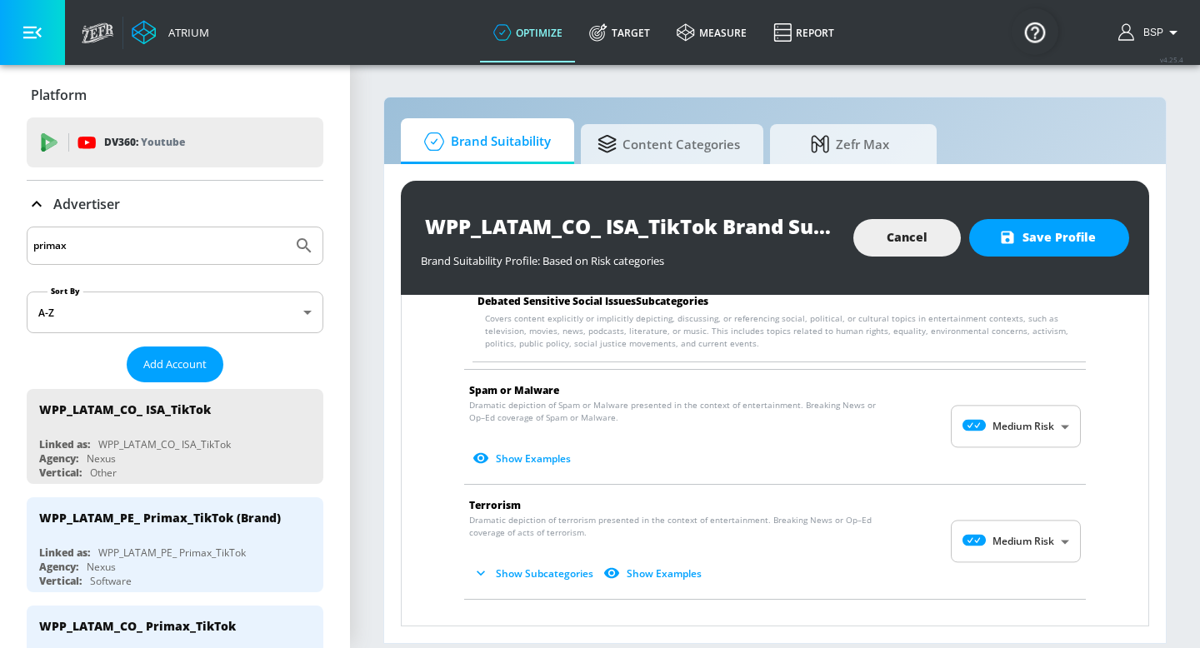
scroll to position [2824, 0]
click at [1017, 435] on body "Atrium optimize Target measure Report optimize Target measure Report v 4.25.4 B…" at bounding box center [600, 324] width 1200 height 648
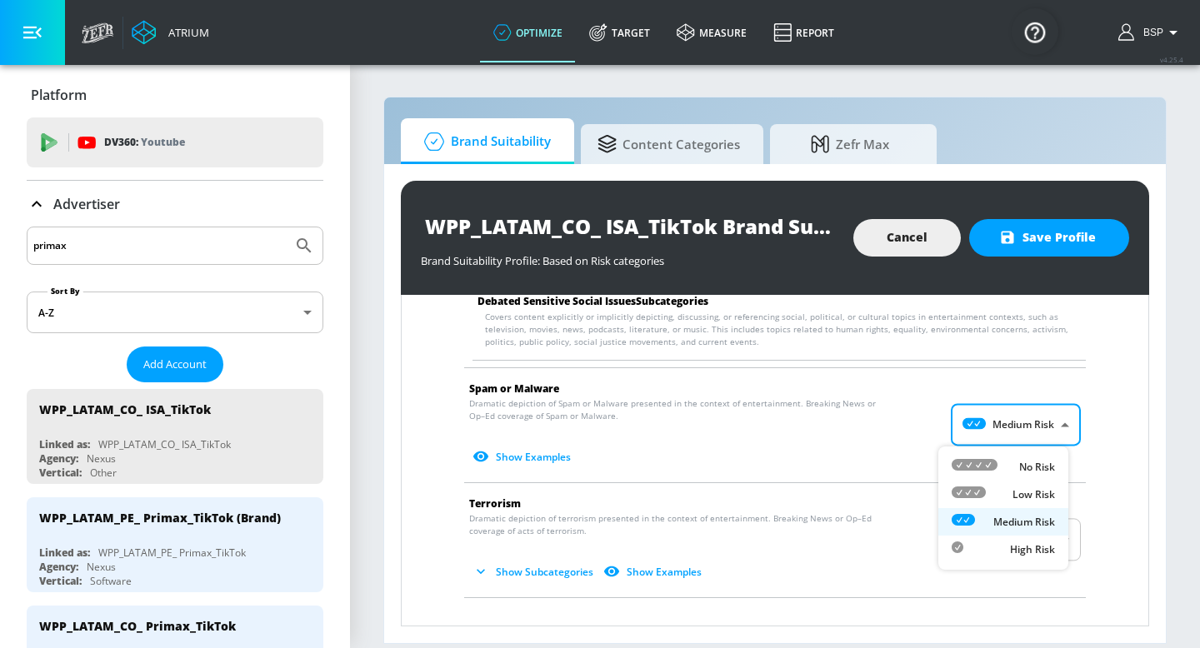
click at [1025, 468] on p "No Risk" at bounding box center [1037, 467] width 36 height 15
type input "MINIMAL"
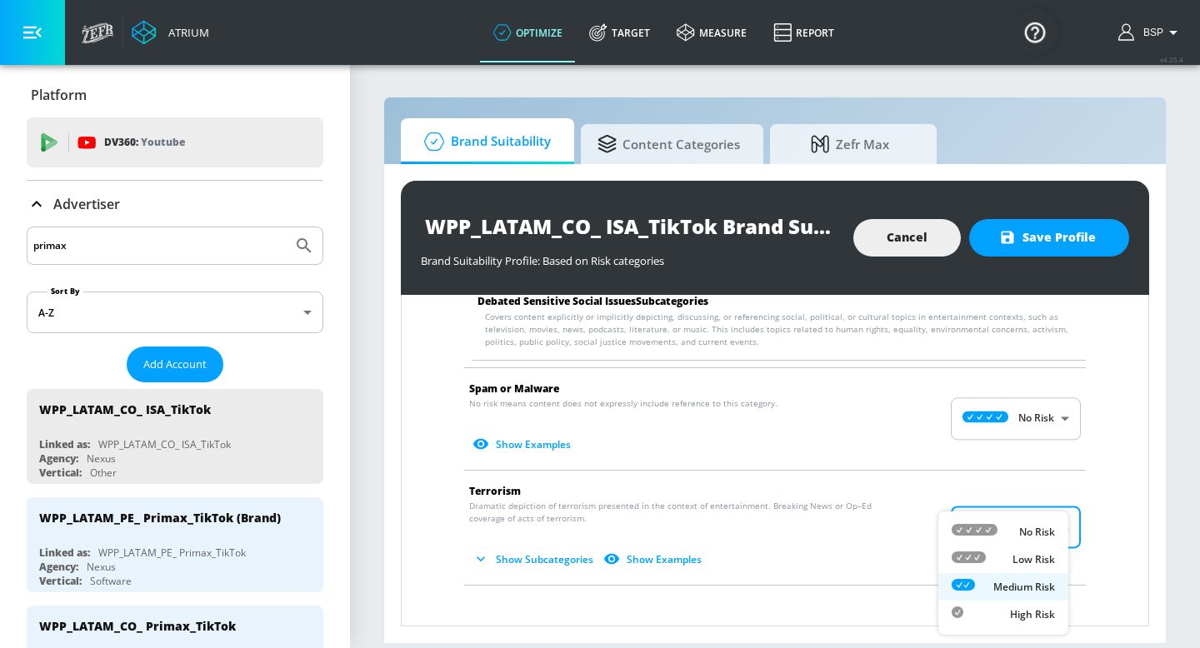
click at [1038, 546] on body "Atrium optimize Target measure Report optimize Target measure Report v 4.25.4 B…" at bounding box center [600, 324] width 1200 height 648
click at [1021, 536] on p "No Risk" at bounding box center [1037, 532] width 36 height 15
type input "MINIMAL"
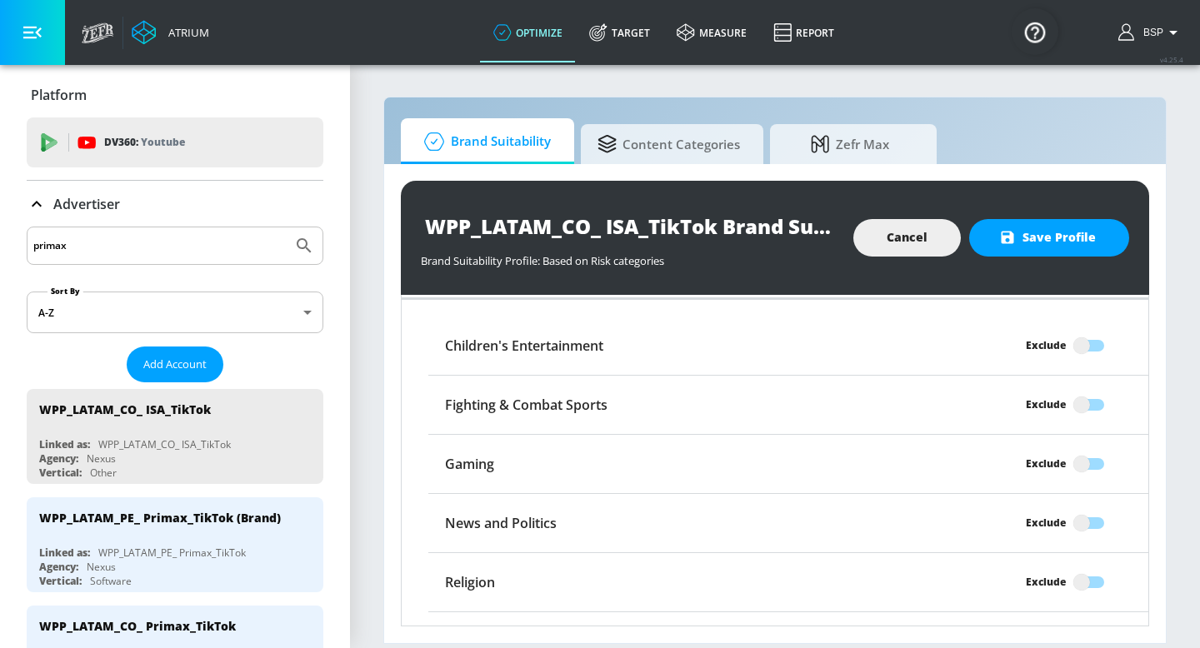
scroll to position [3354, 0]
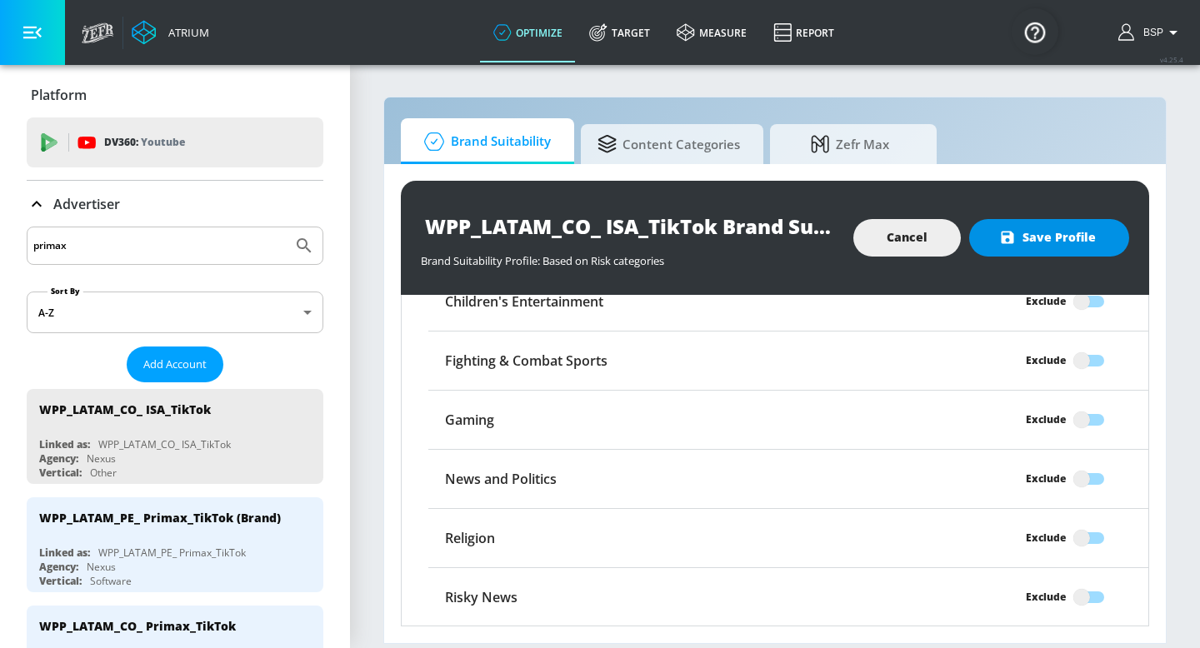
click at [1044, 246] on span "Save Profile" at bounding box center [1049, 238] width 93 height 21
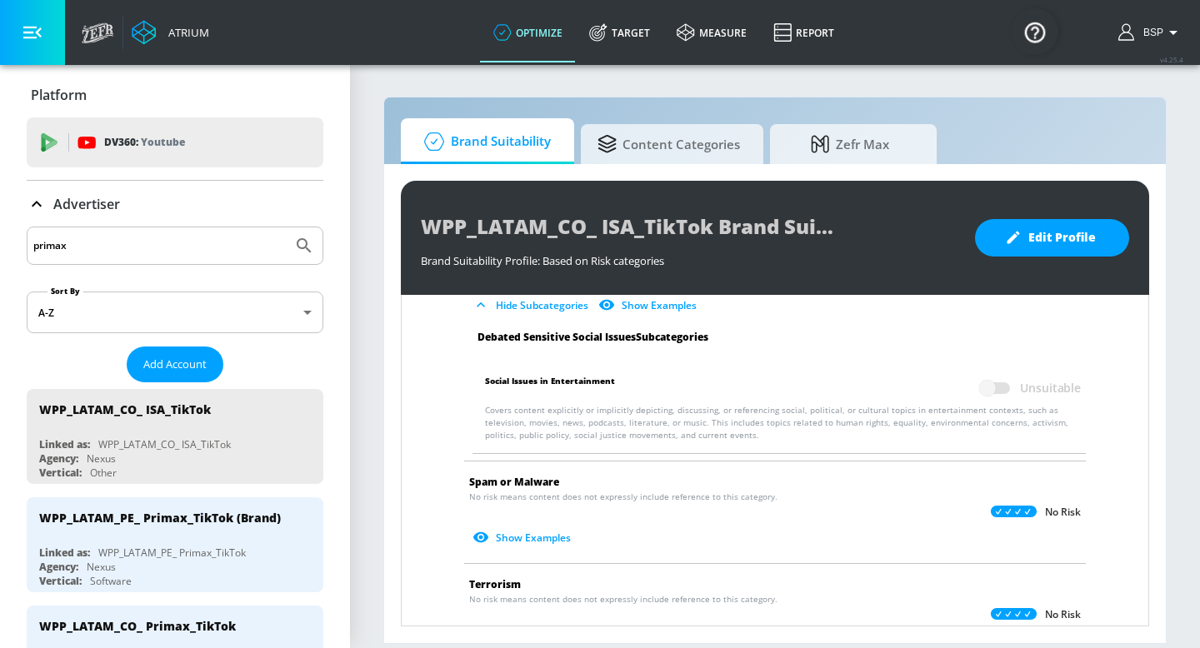
scroll to position [2247, 0]
